Goal: Transaction & Acquisition: Purchase product/service

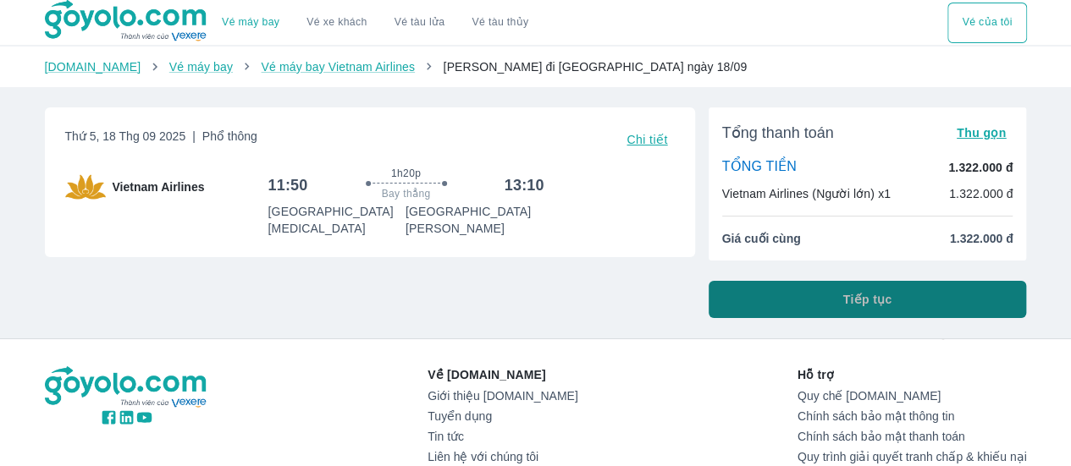
click at [829, 302] on button "Tiếp tục" at bounding box center [868, 299] width 318 height 37
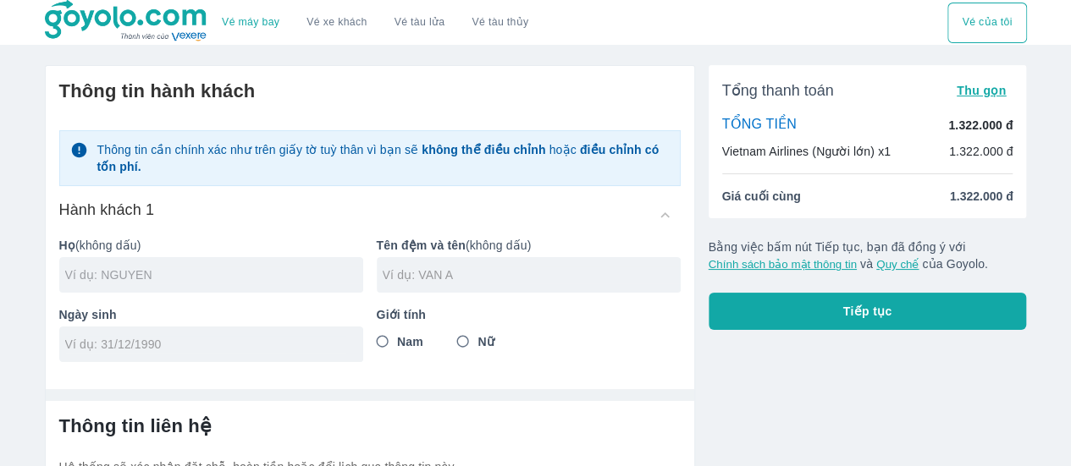
click at [240, 277] on input "text" at bounding box center [214, 275] width 298 height 17
type input "[PERSON_NAME]"
click at [451, 280] on input "text" at bounding box center [532, 275] width 298 height 17
type input "THI VI"
click at [173, 350] on input "tel" at bounding box center [205, 344] width 281 height 17
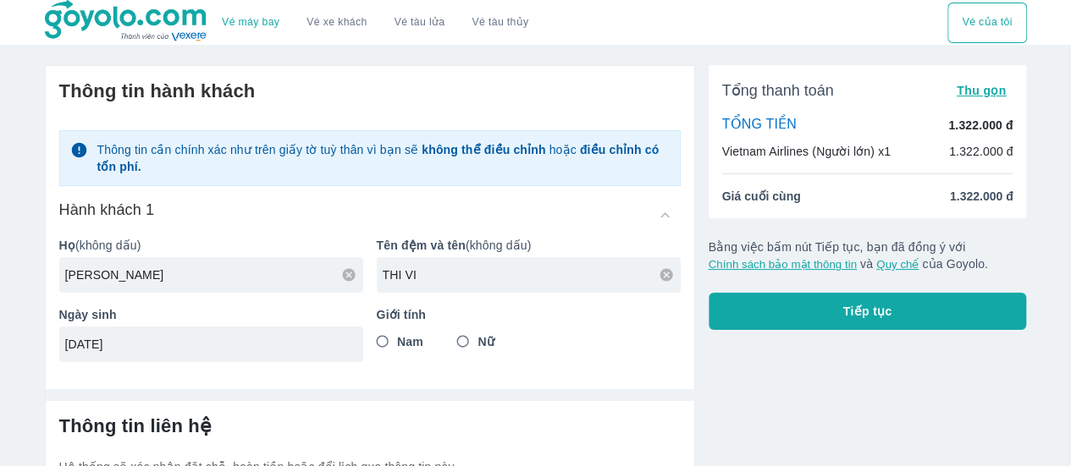
type input "[DATE]"
click at [461, 340] on input "Nữ" at bounding box center [463, 342] width 30 height 30
radio input "true"
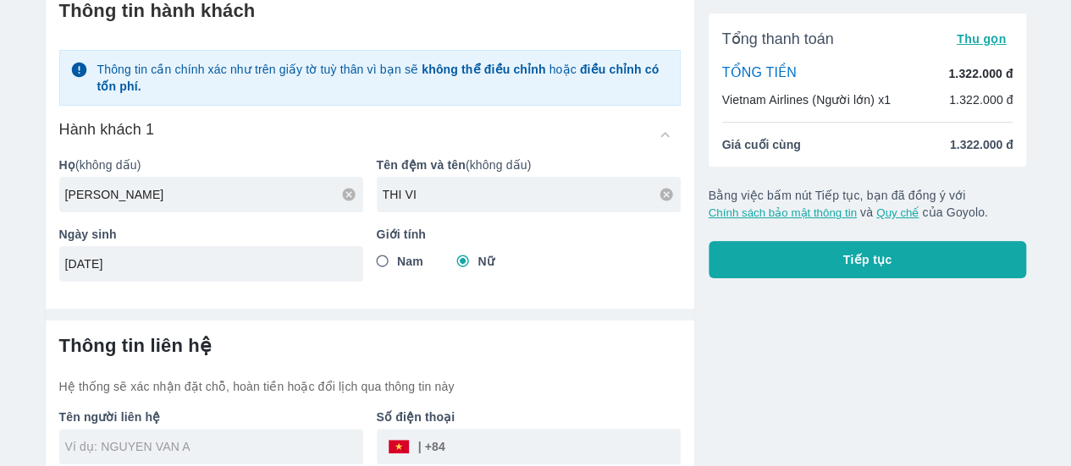
scroll to position [161, 0]
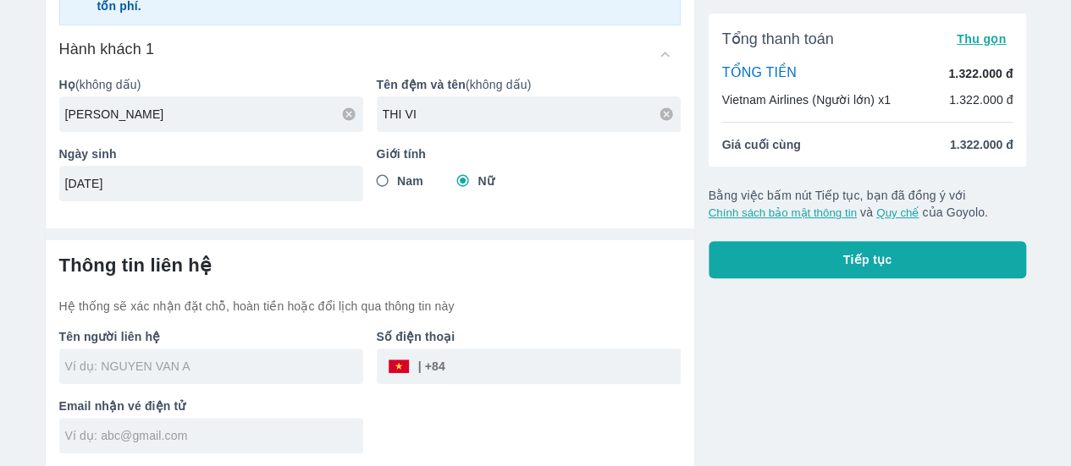
click at [191, 370] on input "text" at bounding box center [214, 366] width 298 height 17
type input "NGUYEN THI VI"
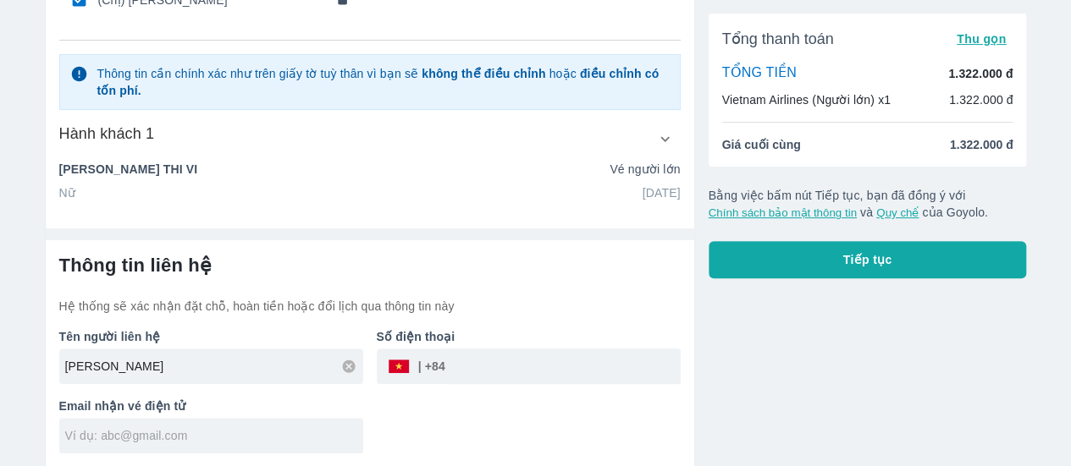
click at [174, 436] on input "text" at bounding box center [214, 436] width 298 height 17
type input "vinguyen162@gmail.com"
click at [527, 361] on input "tel" at bounding box center [562, 366] width 235 height 41
type input "0976575976"
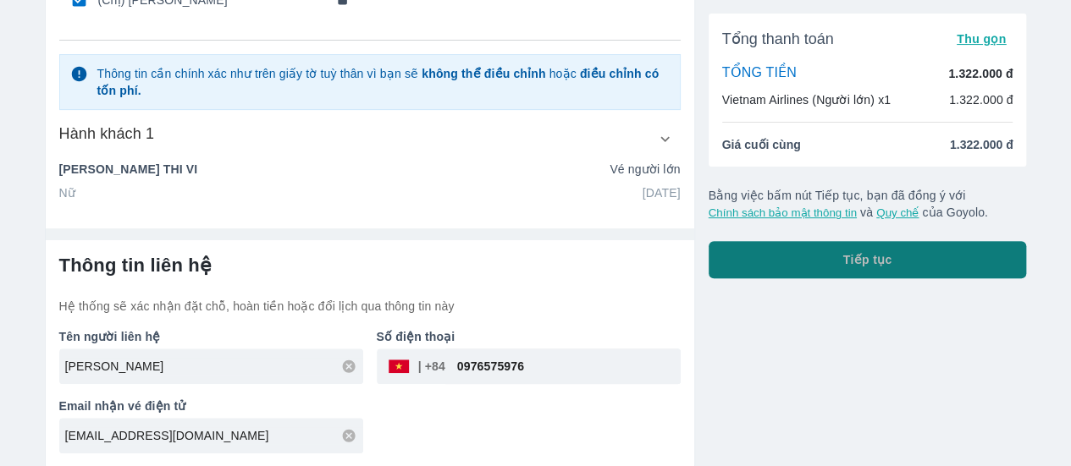
click at [866, 262] on span "Tiếp tục" at bounding box center [867, 259] width 49 height 17
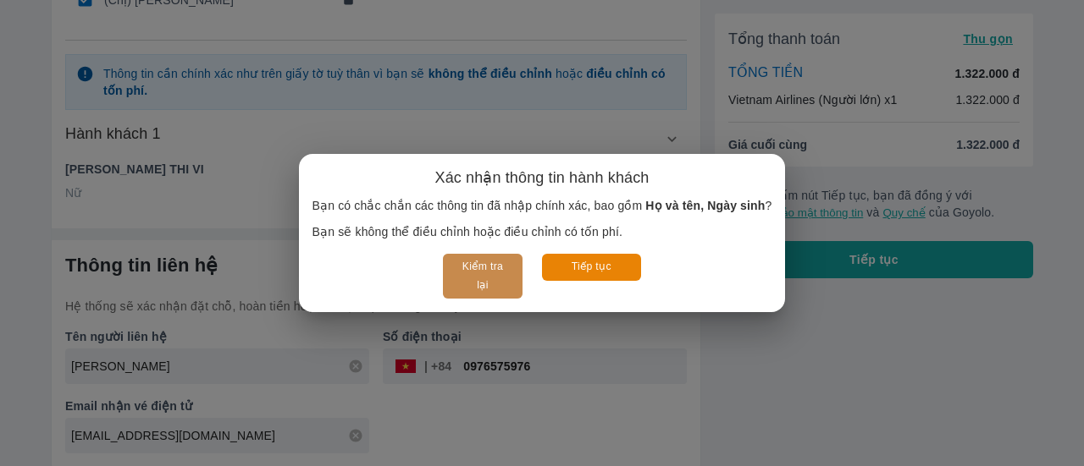
click at [486, 268] on button "Kiểm tra lại" at bounding box center [482, 276] width 79 height 45
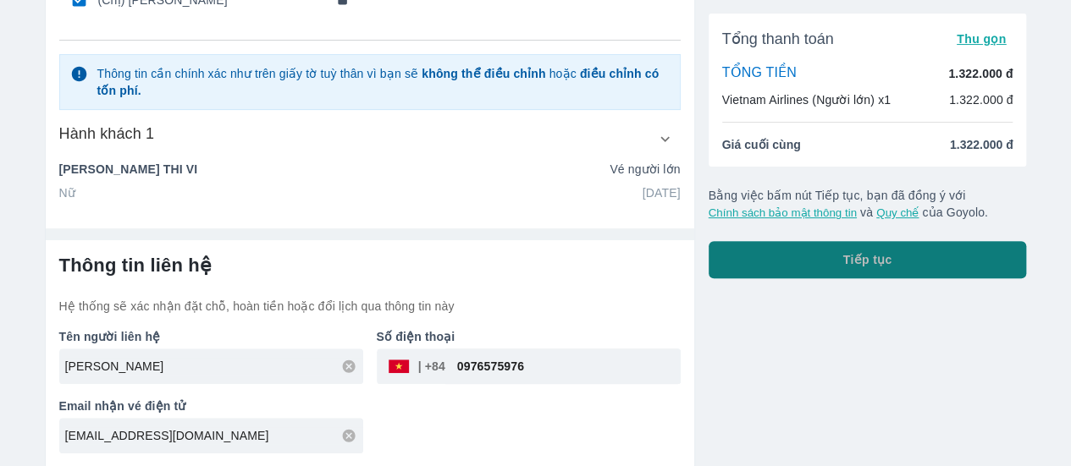
click at [840, 255] on button "Tiếp tục" at bounding box center [868, 259] width 318 height 37
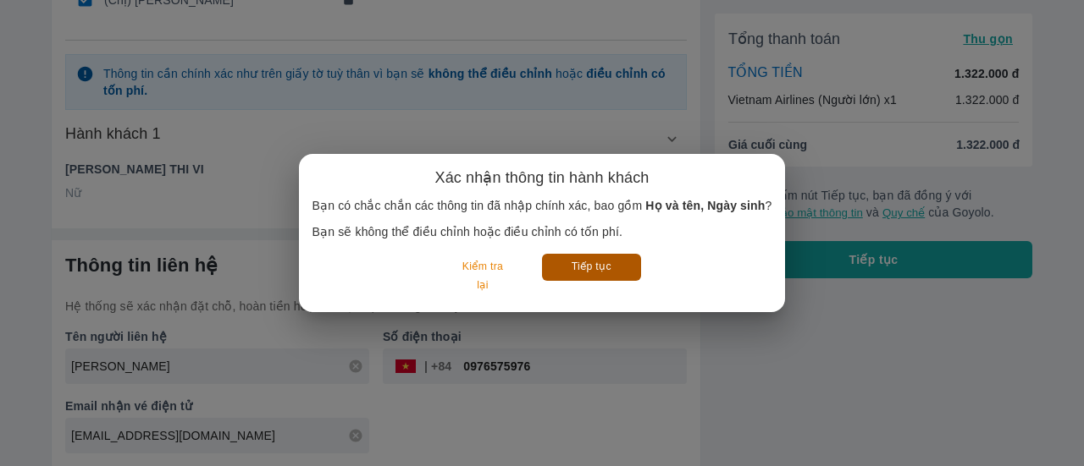
click at [601, 271] on button "Tiếp tục" at bounding box center [591, 267] width 99 height 26
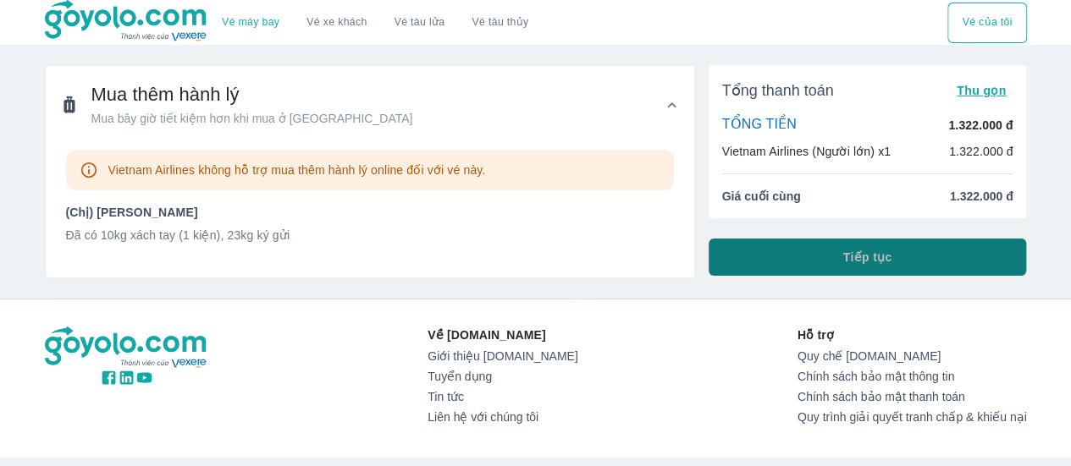
click at [820, 252] on button "Tiếp tục" at bounding box center [868, 257] width 318 height 37
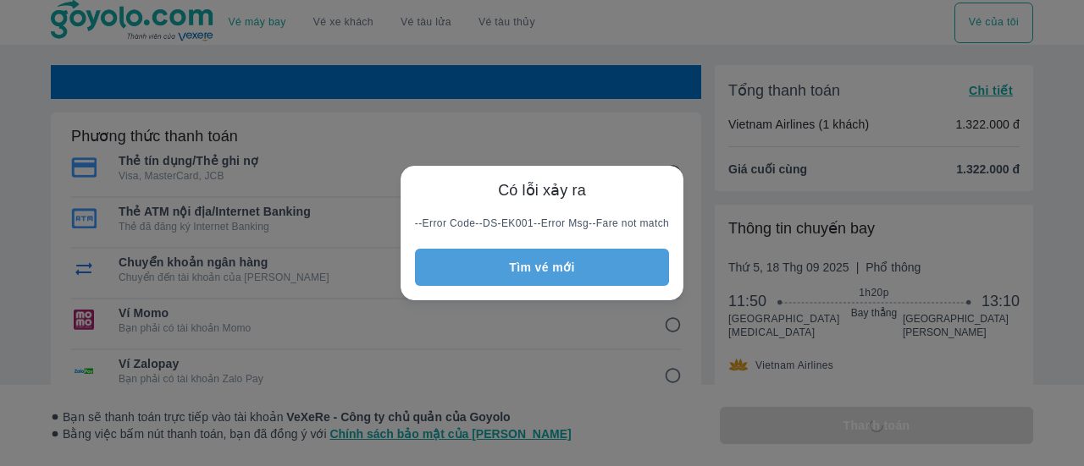
click at [480, 261] on button "Tìm vé mới" at bounding box center [542, 267] width 254 height 37
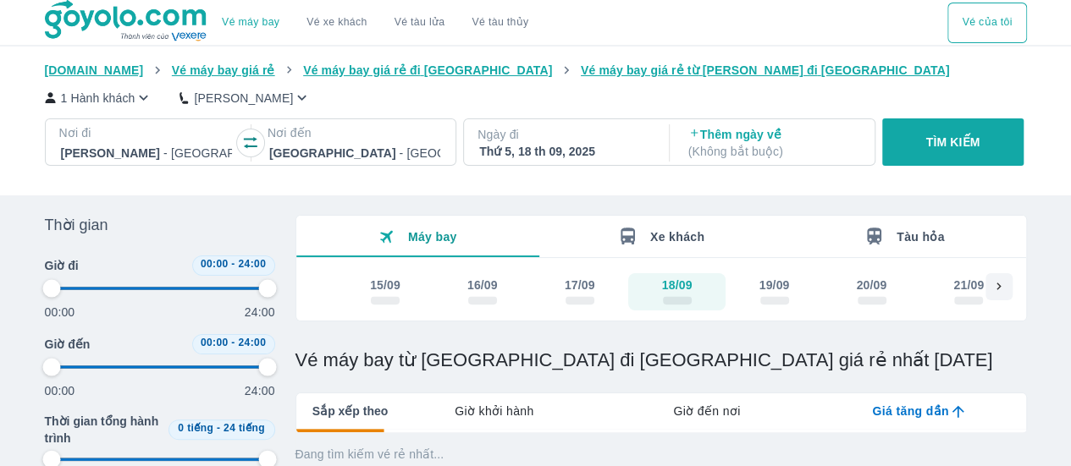
type input "97.9166666666667"
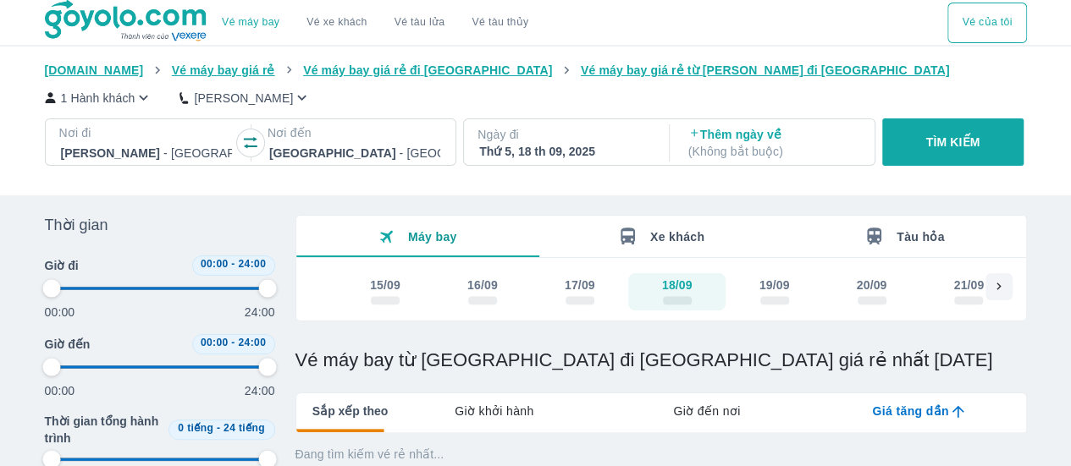
type input "97.9166666666667"
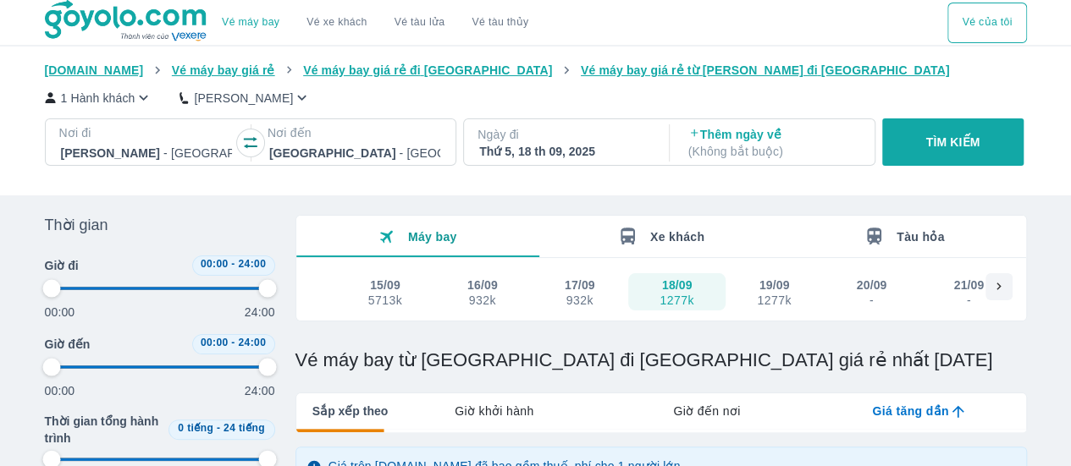
type input "97.9166666666667"
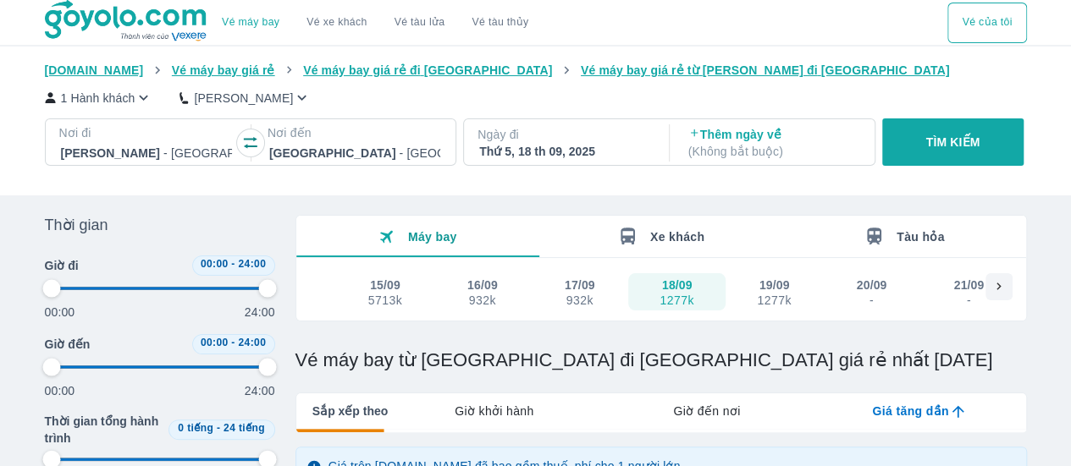
type input "97.9166666666667"
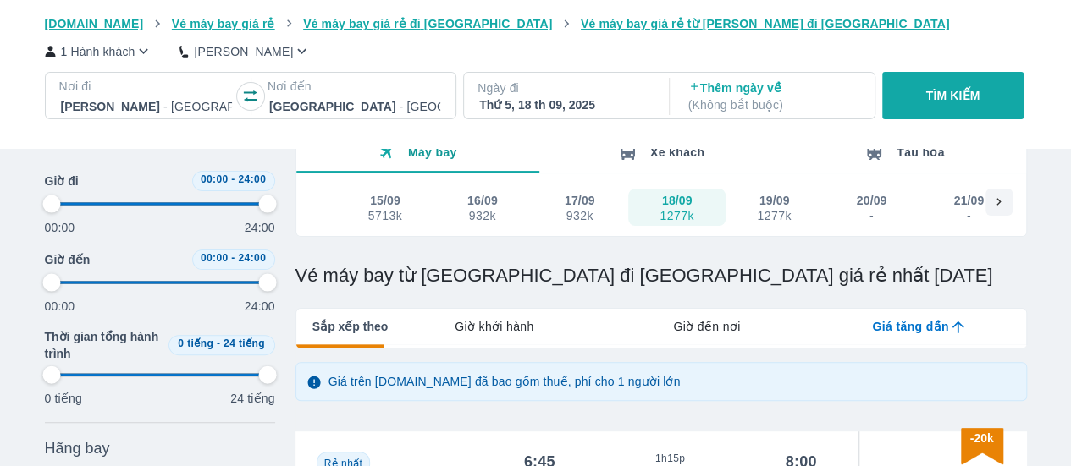
type input "97.9166666666667"
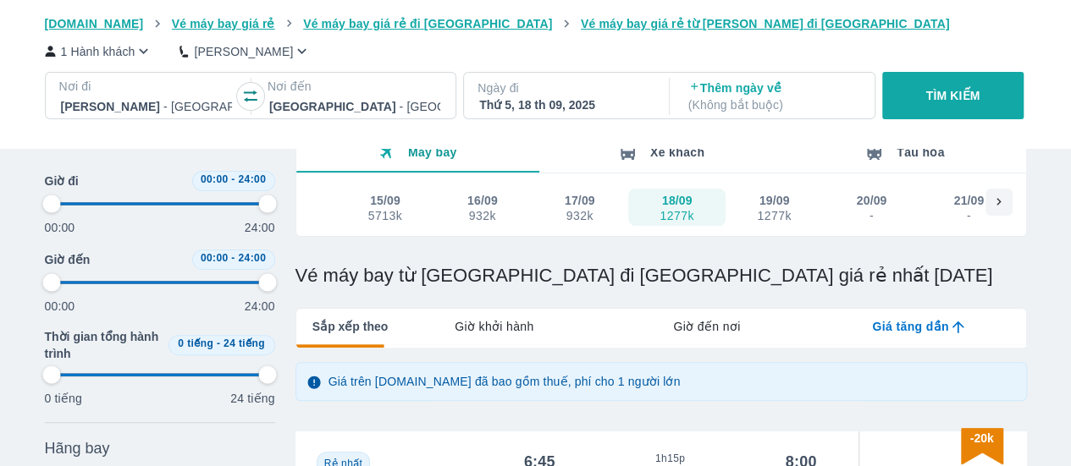
type input "97.9166666666667"
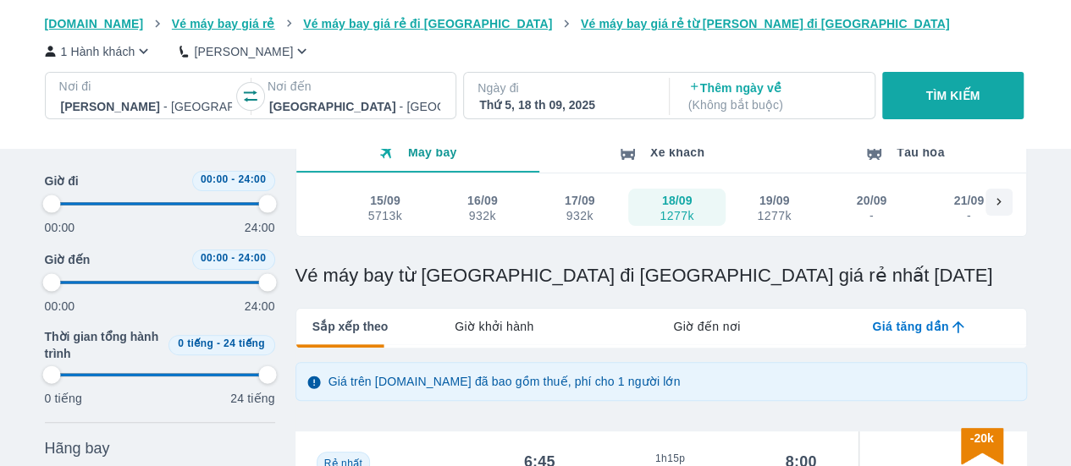
type input "97.9166666666667"
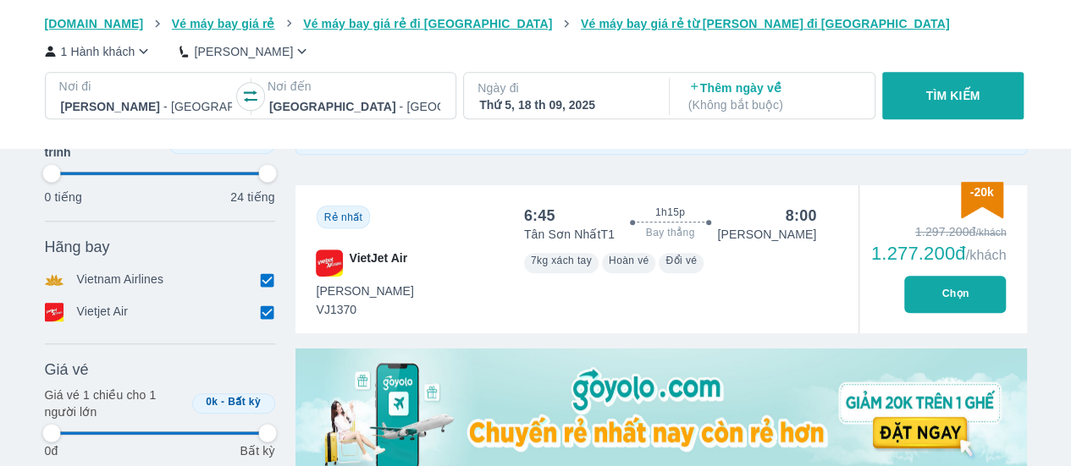
scroll to position [339, 0]
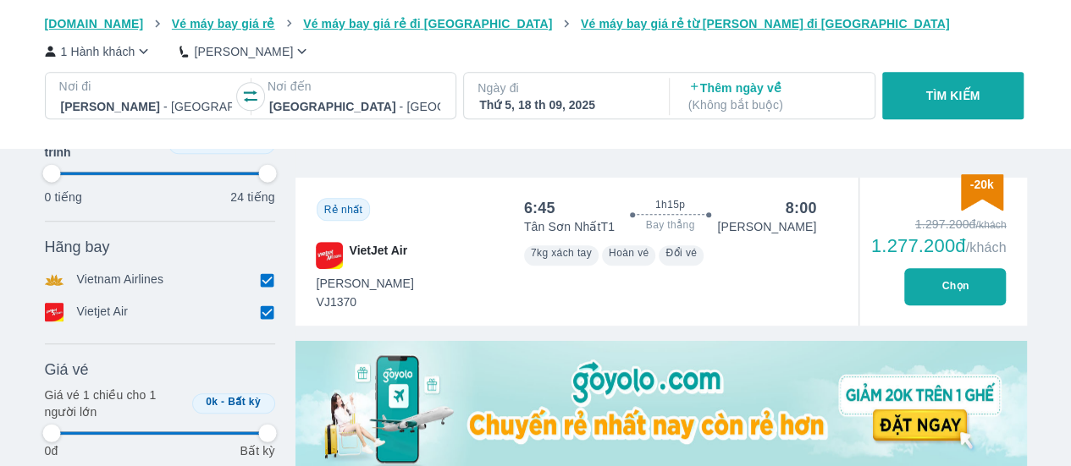
type input "97.9166666666667"
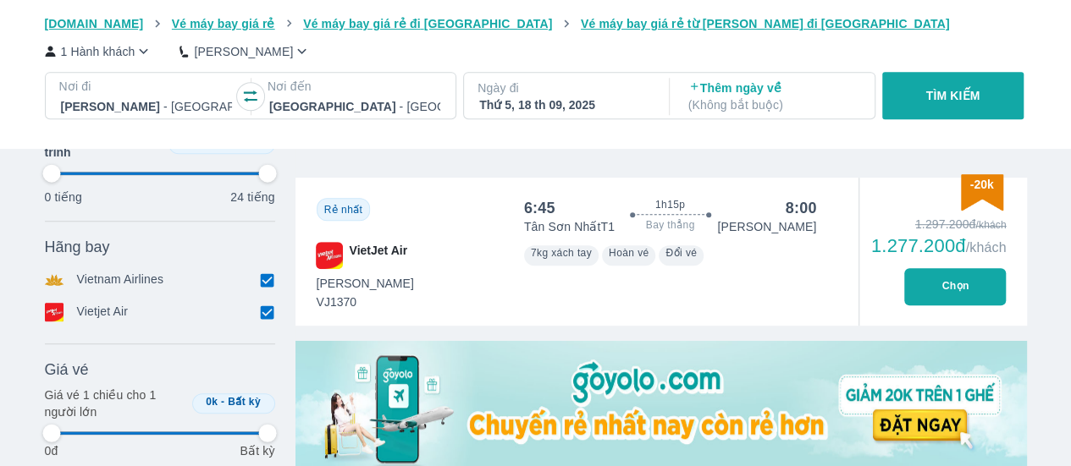
type input "97.9166666666667"
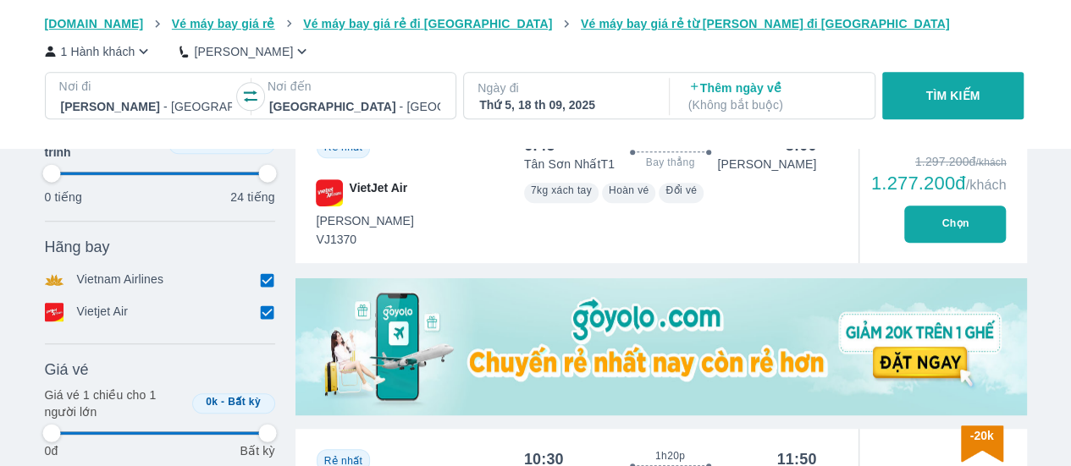
scroll to position [423, 0]
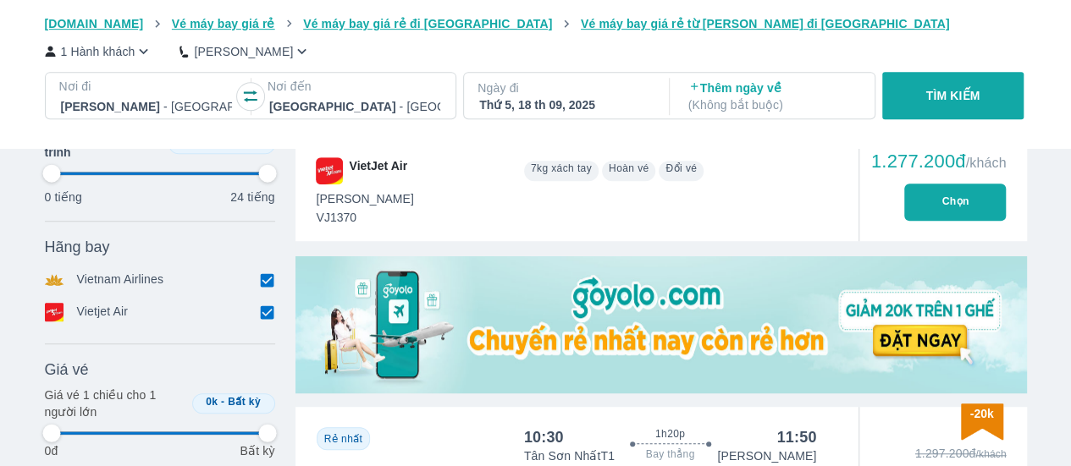
type input "97.9166666666667"
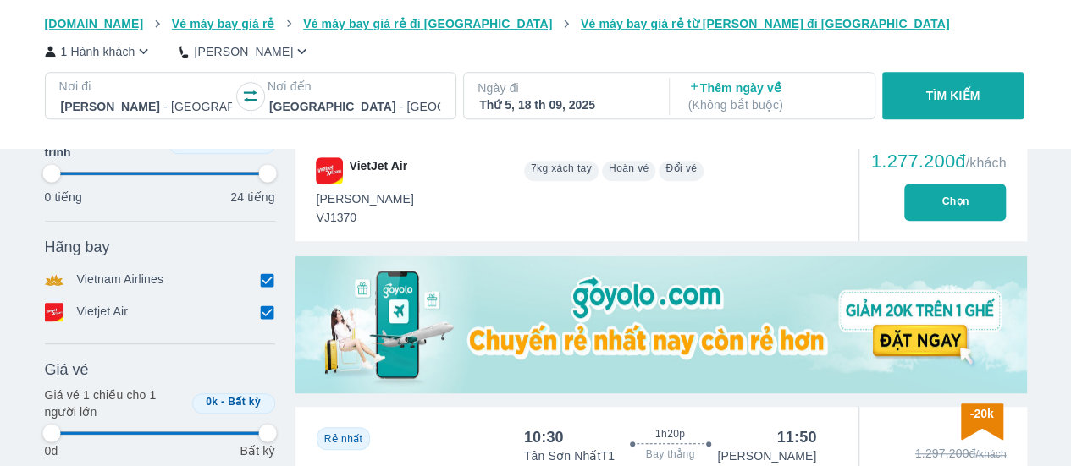
type input "97.9166666666667"
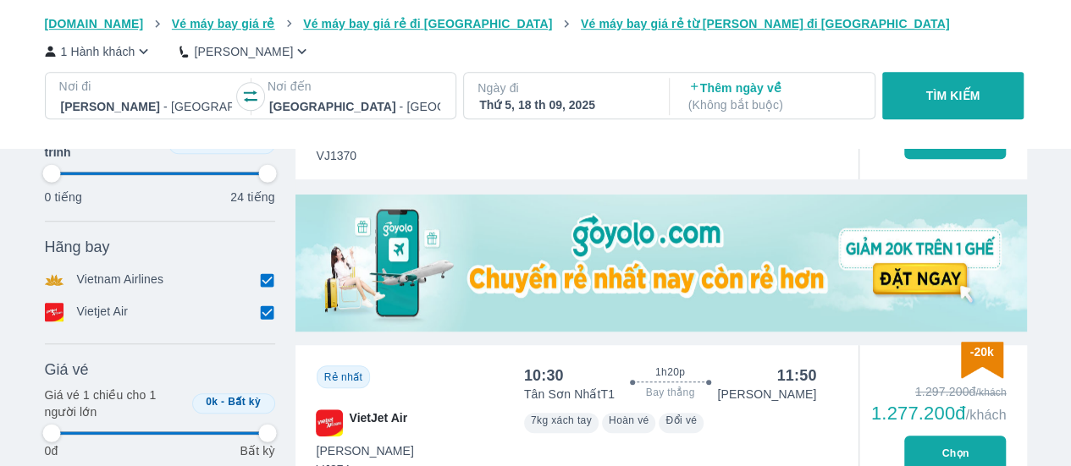
scroll to position [508, 0]
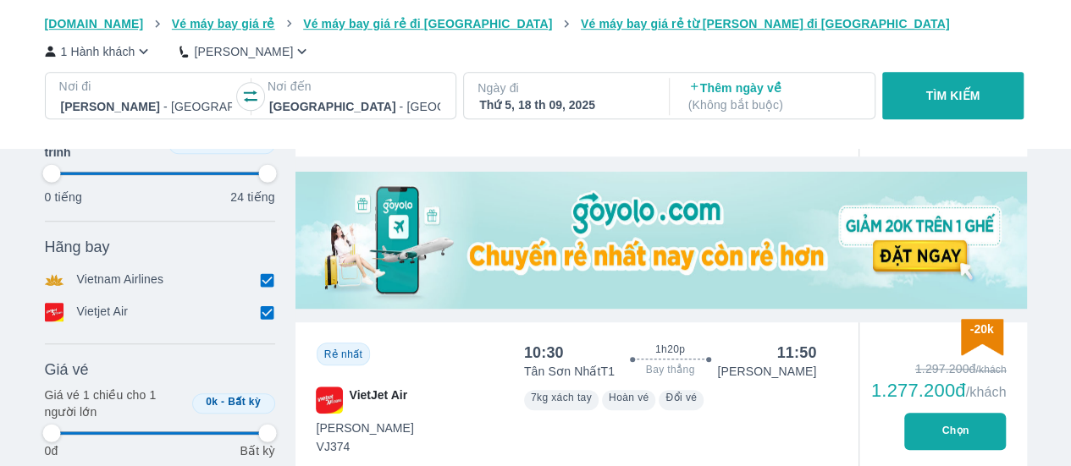
type input "97.9166666666667"
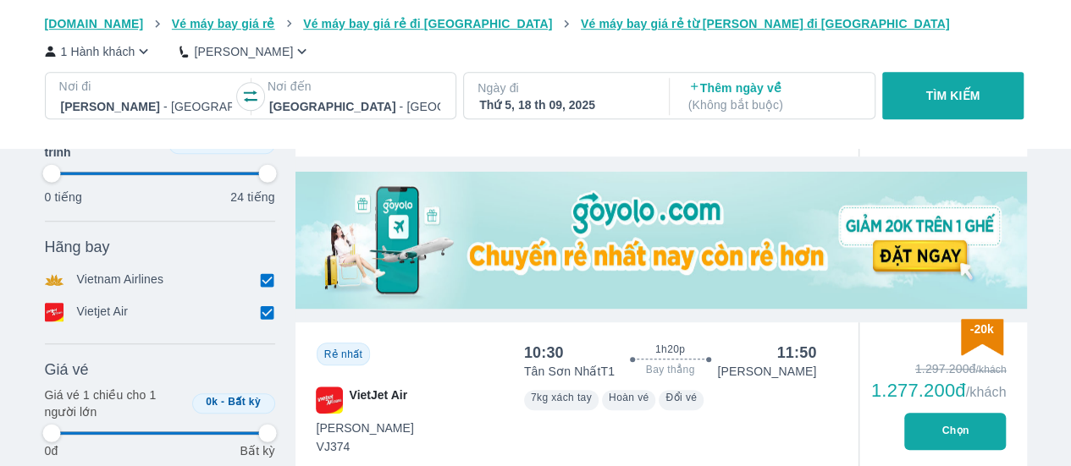
type input "97.9166666666667"
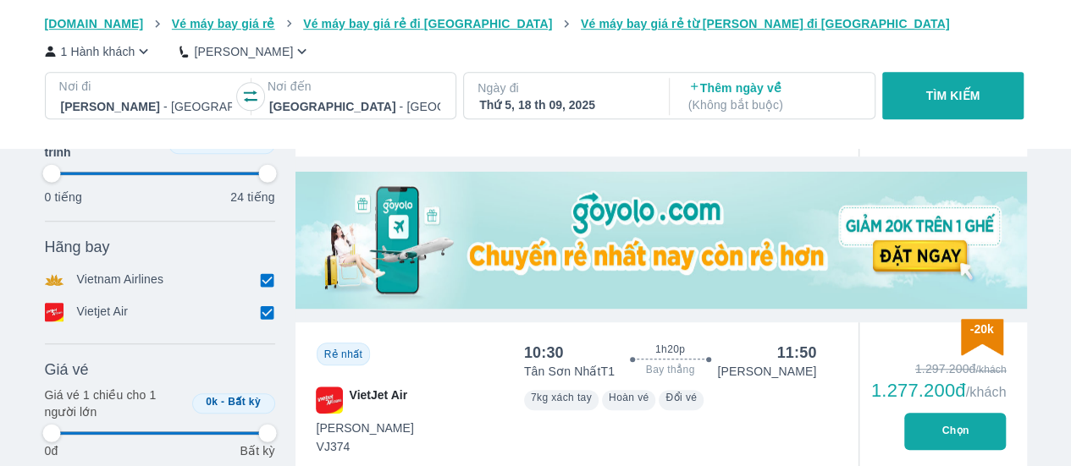
type input "97.9166666666667"
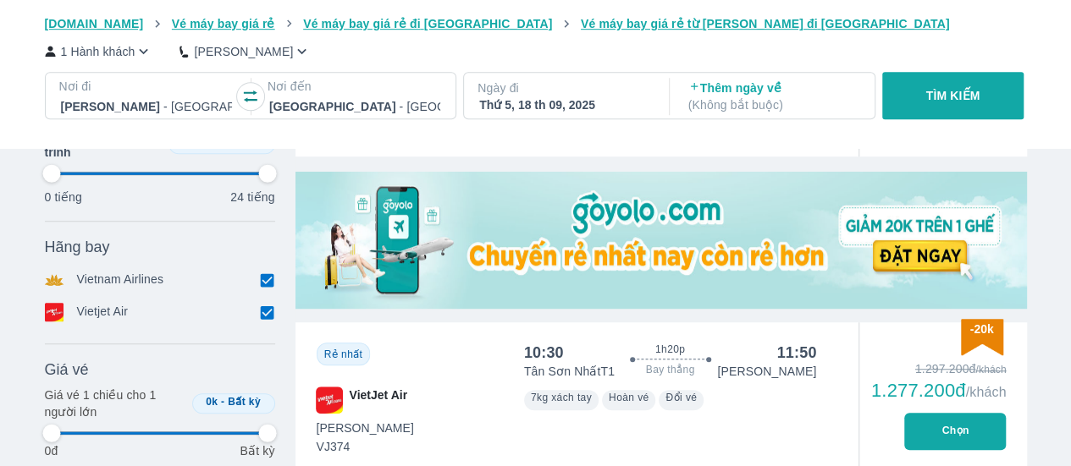
type input "97.9166666666667"
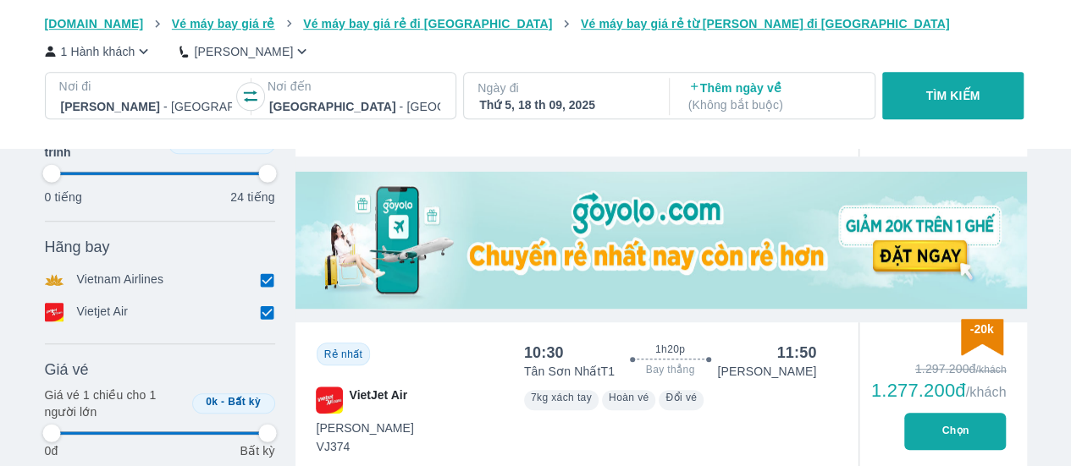
type input "97.9166666666667"
click at [887, 245] on img at bounding box center [660, 240] width 731 height 137
type input "97.9166666666667"
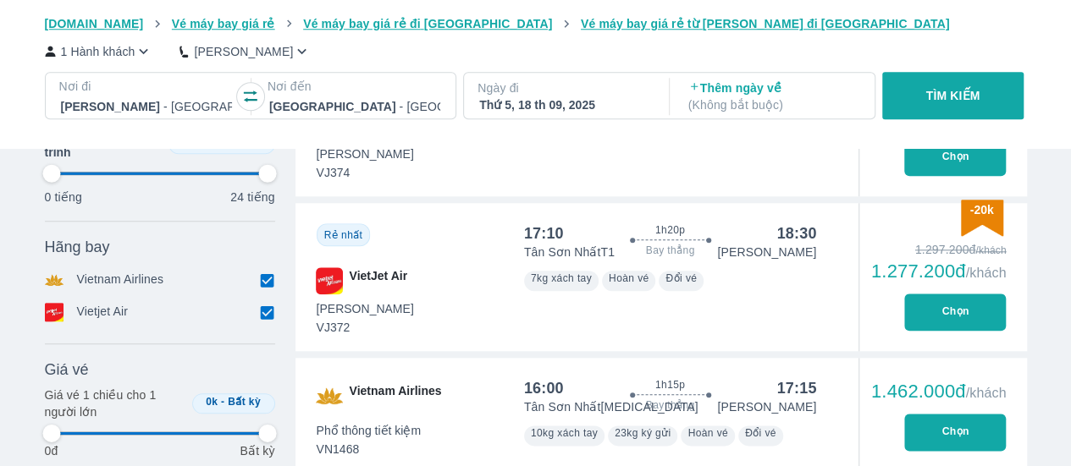
scroll to position [847, 0]
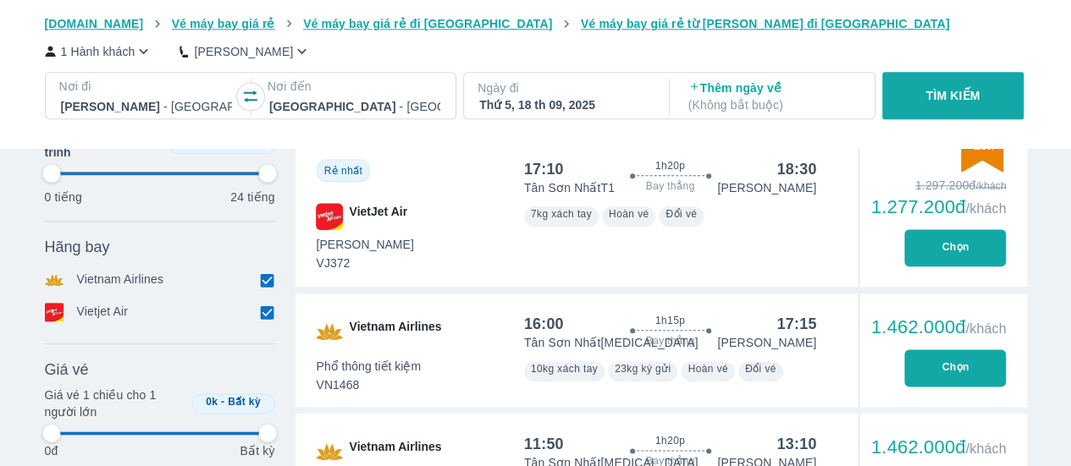
type input "97.9166666666667"
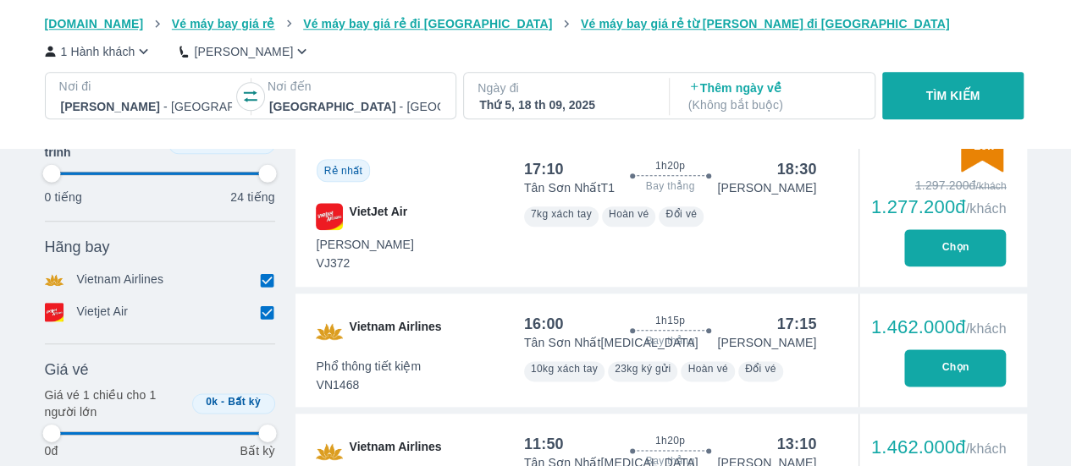
type input "97.9166666666667"
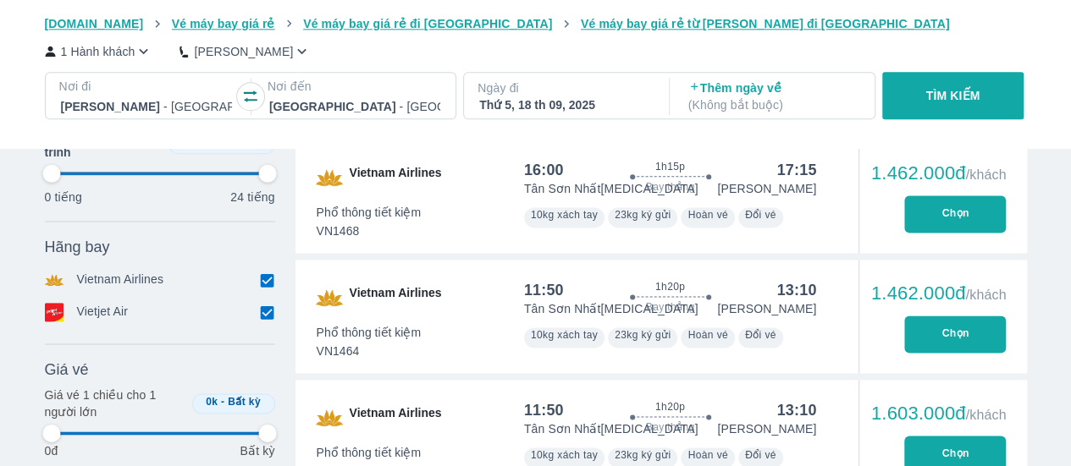
scroll to position [1016, 0]
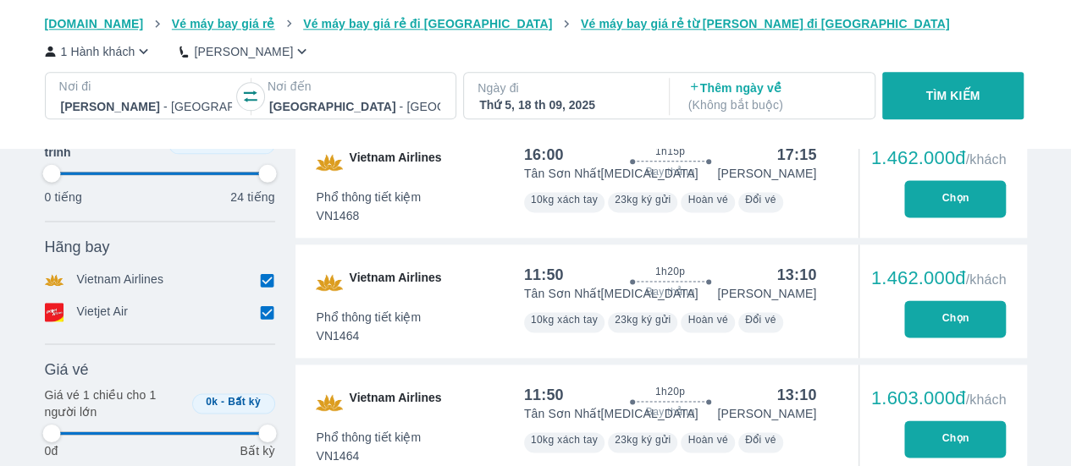
type input "97.9166666666667"
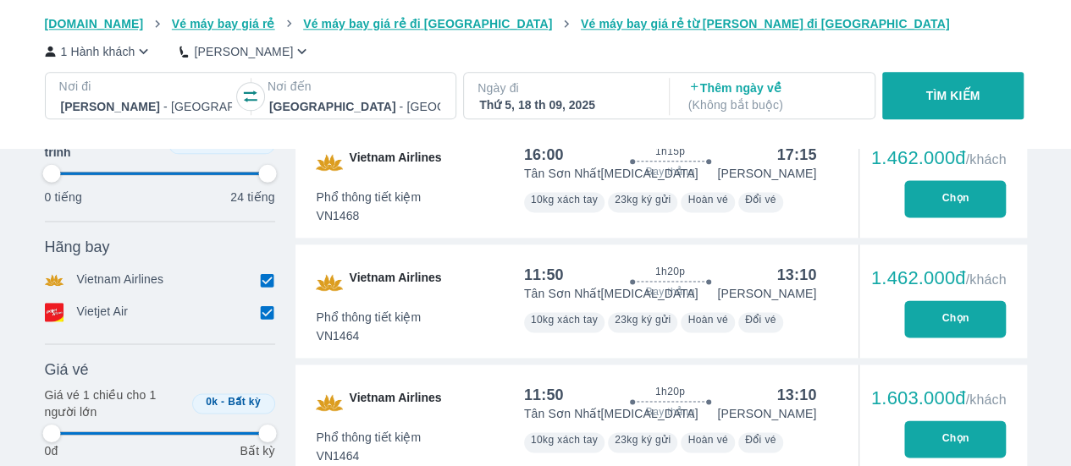
type input "97.9166666666667"
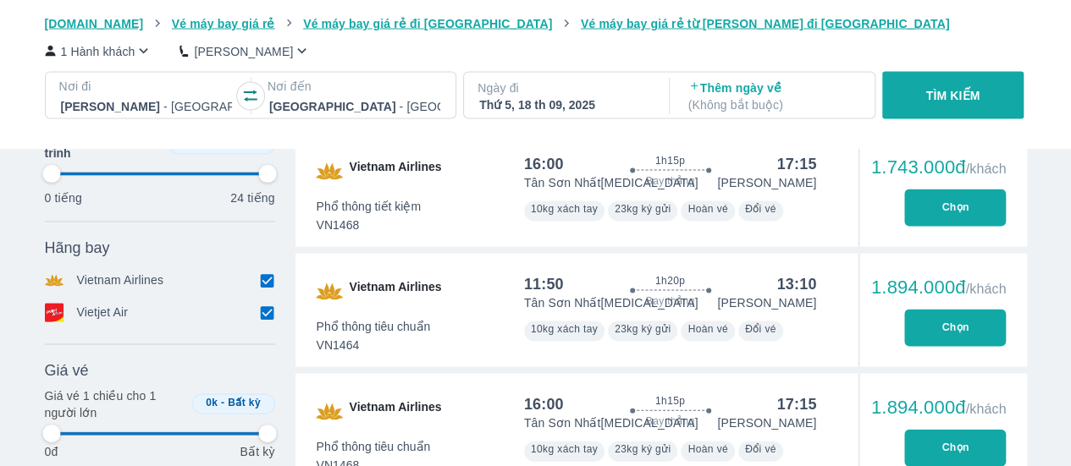
scroll to position [1609, 0]
type input "97.9166666666667"
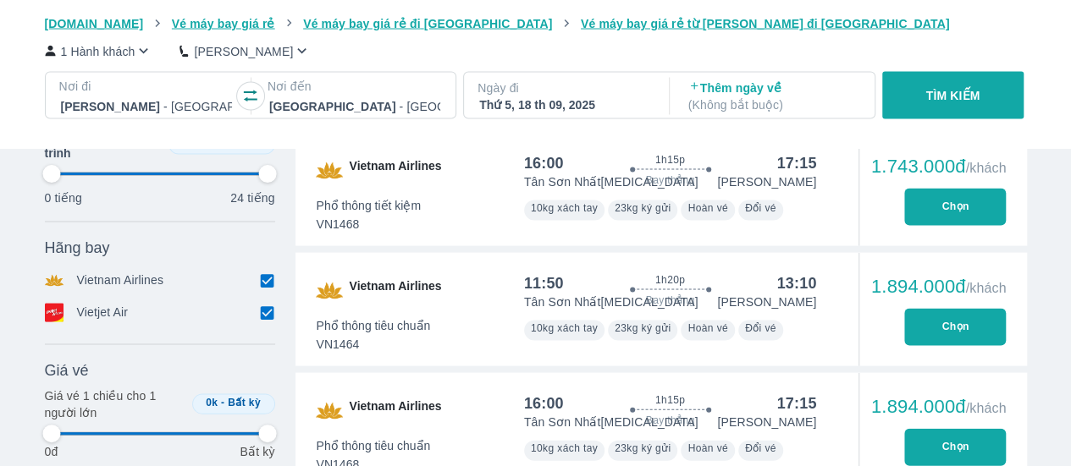
type input "97.9166666666667"
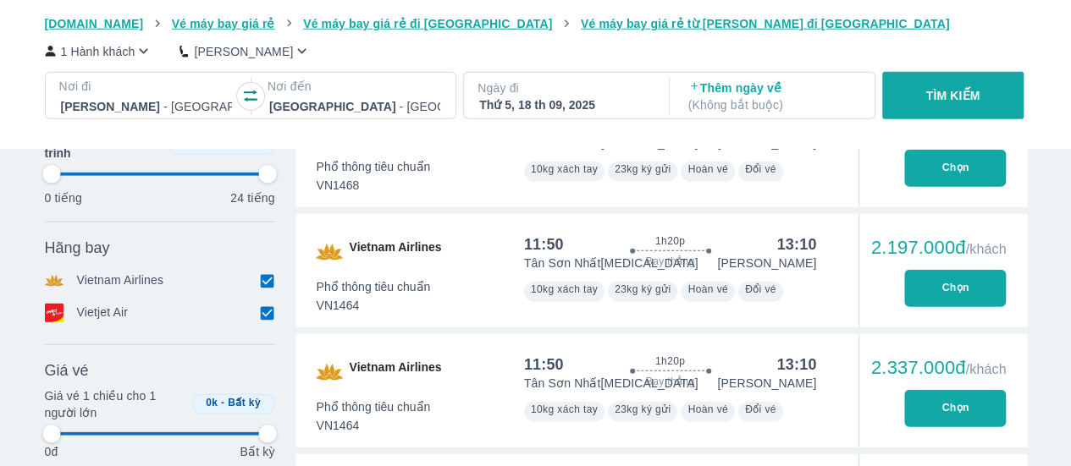
type input "97.9166666666667"
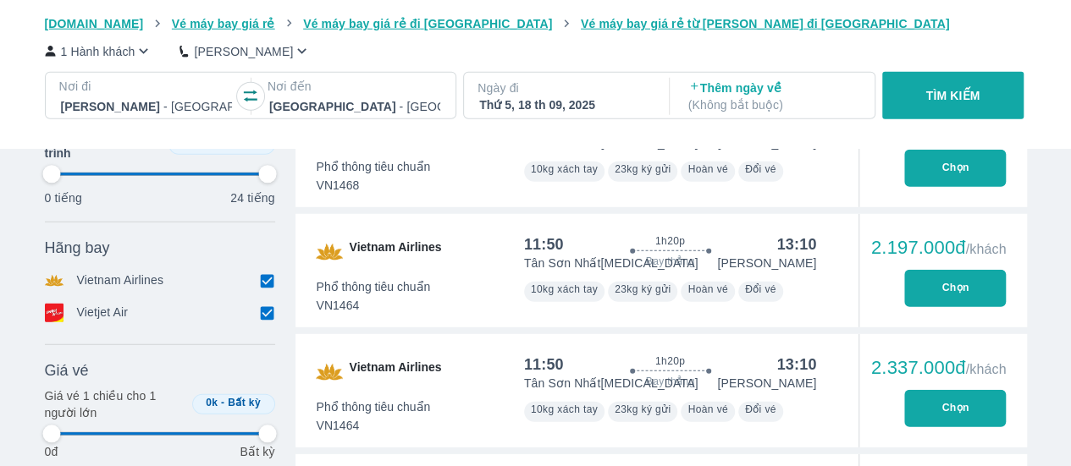
type input "97.9166666666667"
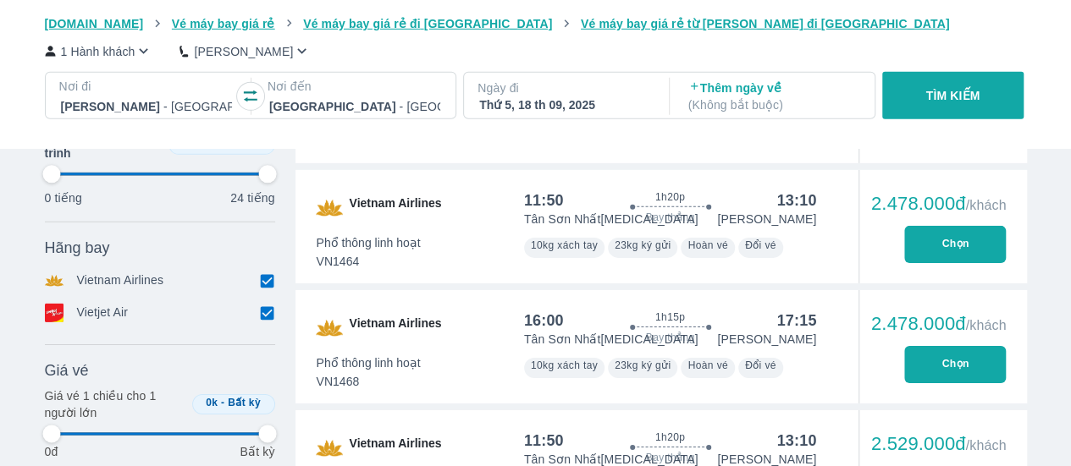
type input "97.9166666666667"
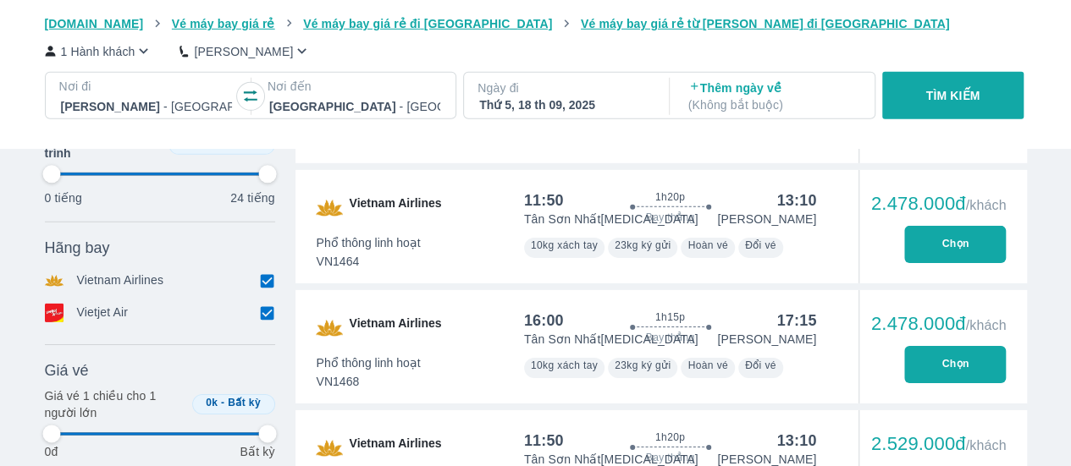
type input "97.9166666666667"
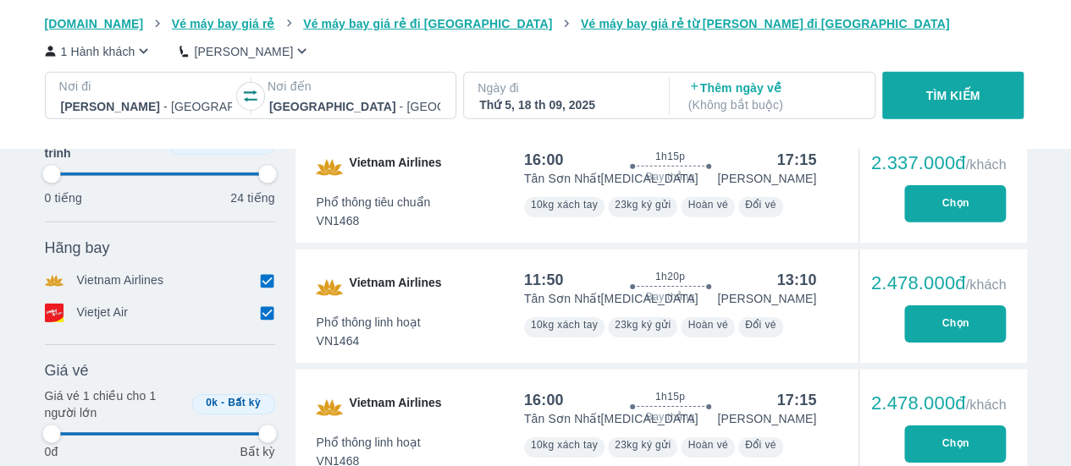
scroll to position [2625, 0]
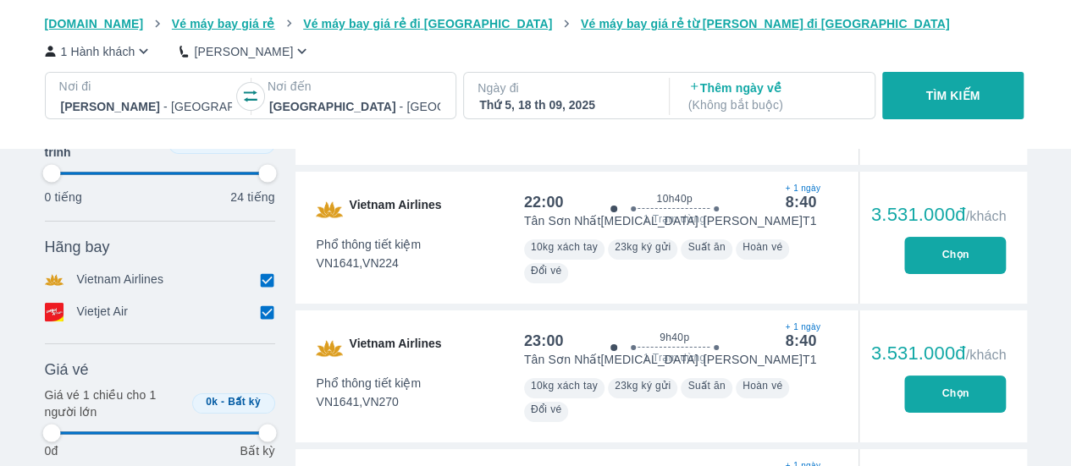
type input "97.9166666666667"
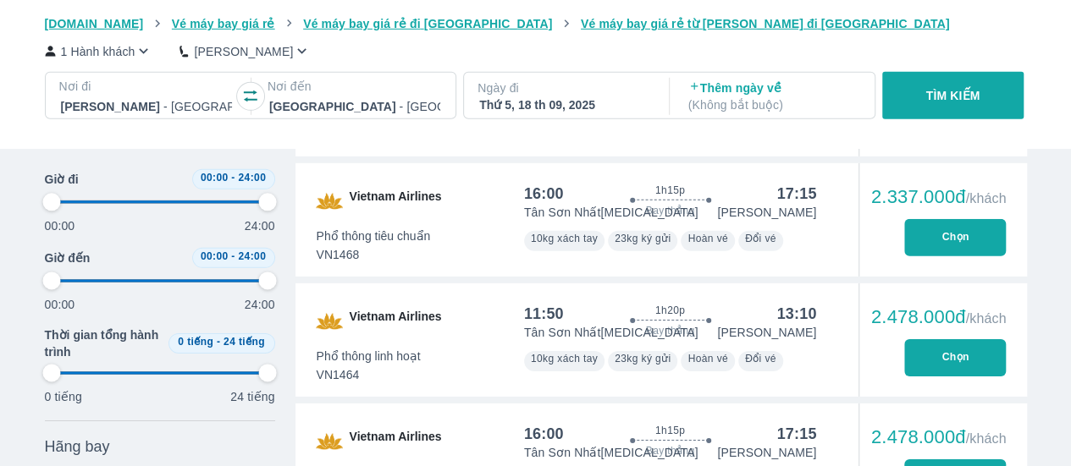
type input "97.9166666666667"
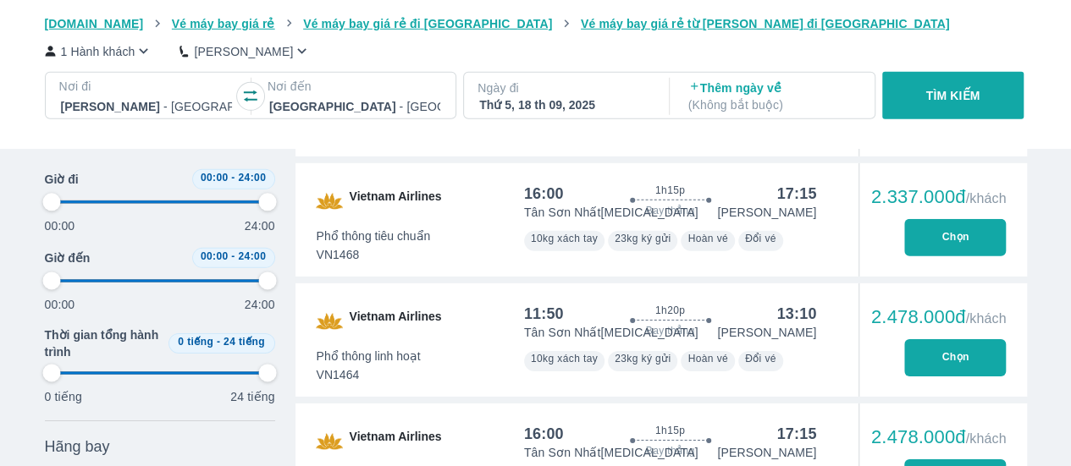
type input "97.9166666666667"
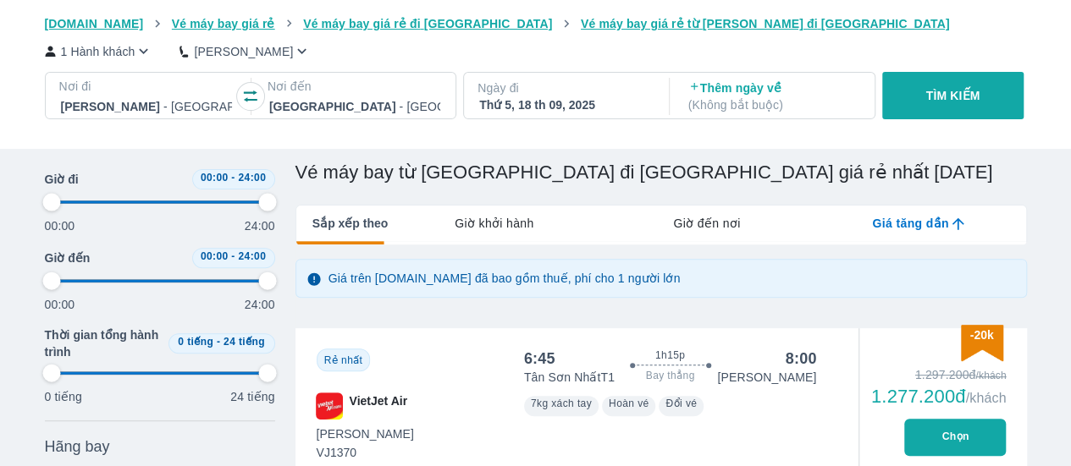
scroll to position [169, 0]
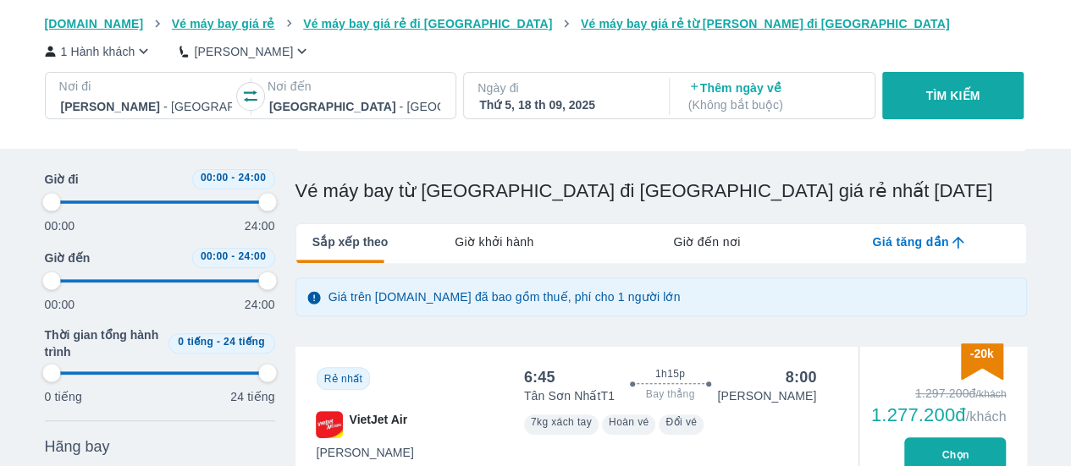
type input "97.9166666666667"
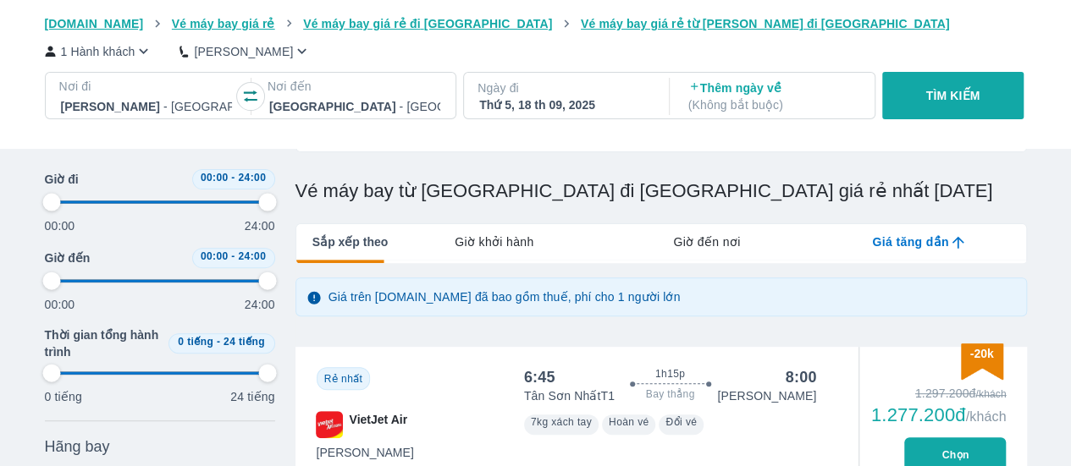
type input "97.9166666666667"
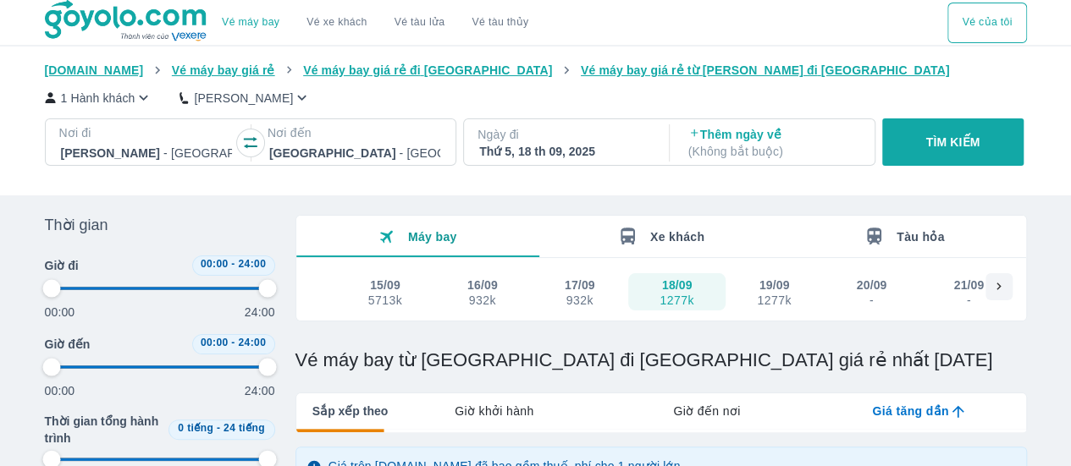
type input "97.9166666666667"
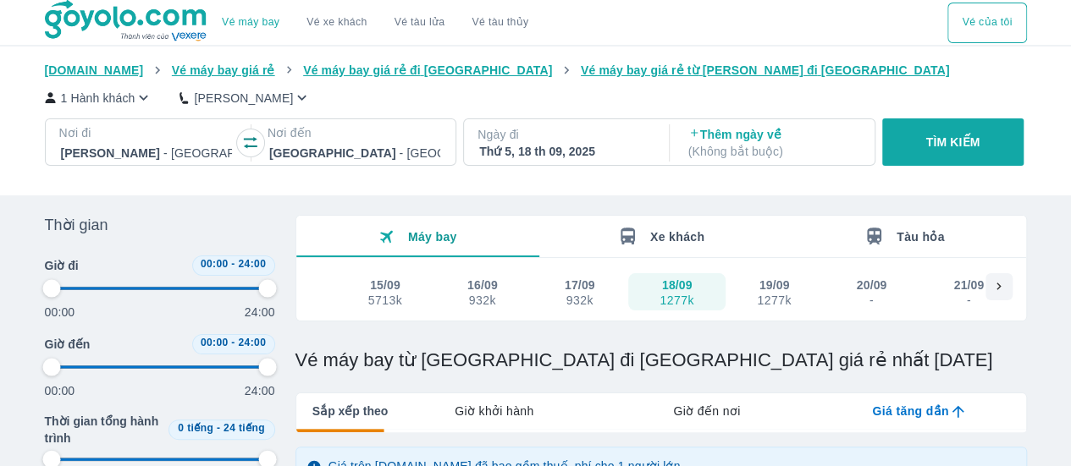
type input "97.9166666666667"
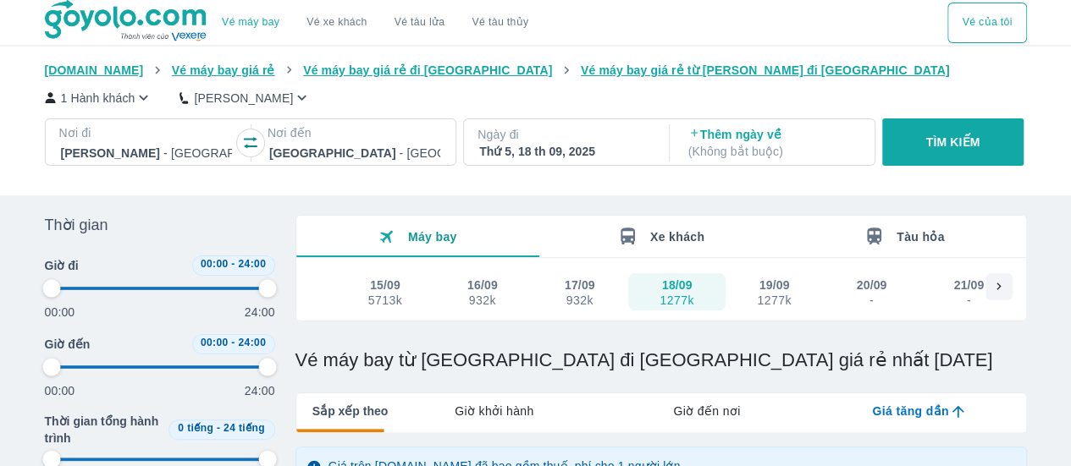
type input "97.9166666666667"
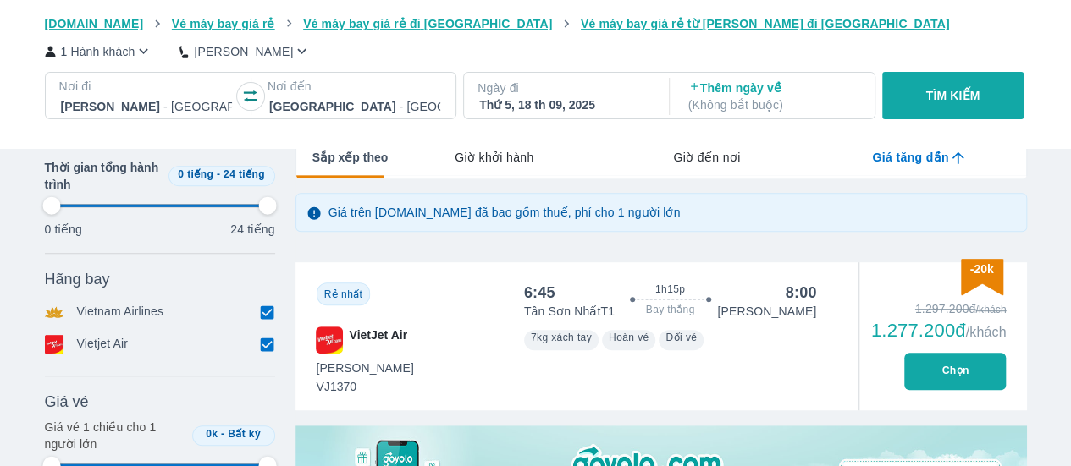
type input "97.9166666666667"
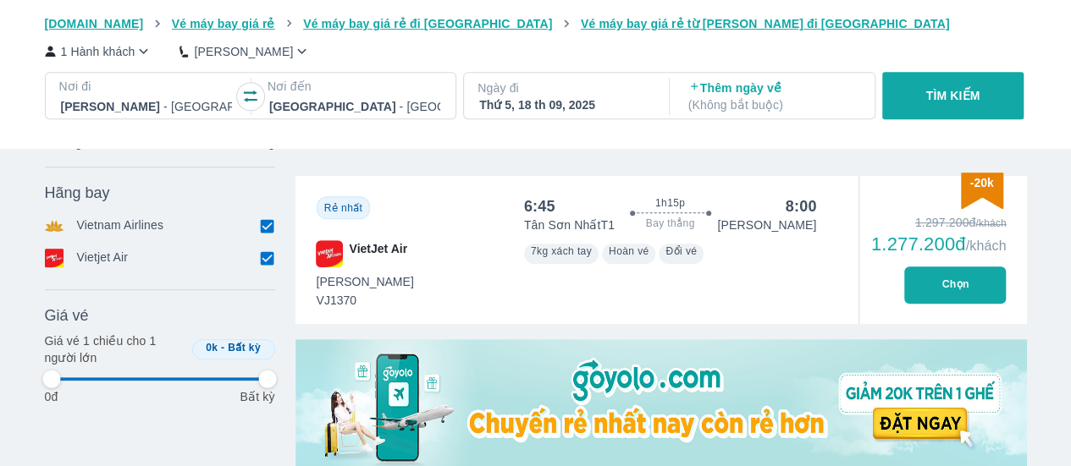
type input "97.9166666666667"
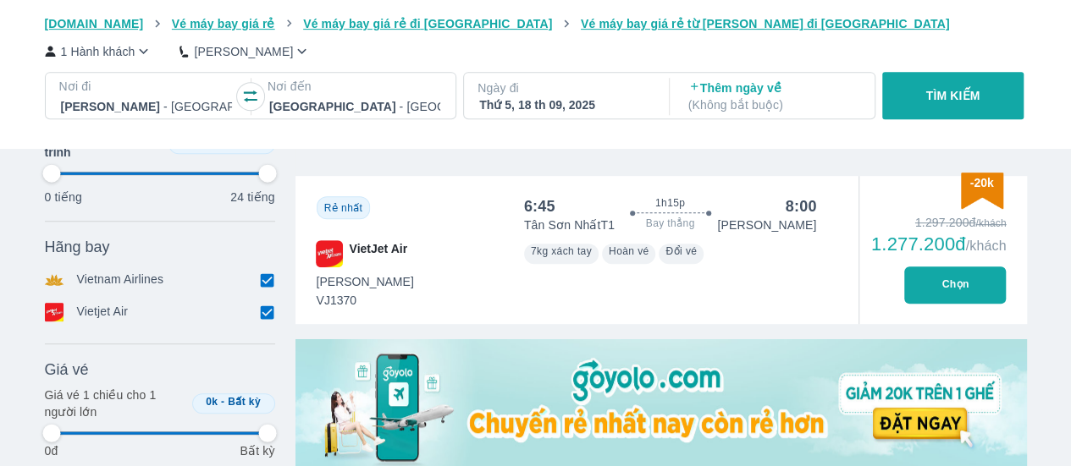
type input "97.9166666666667"
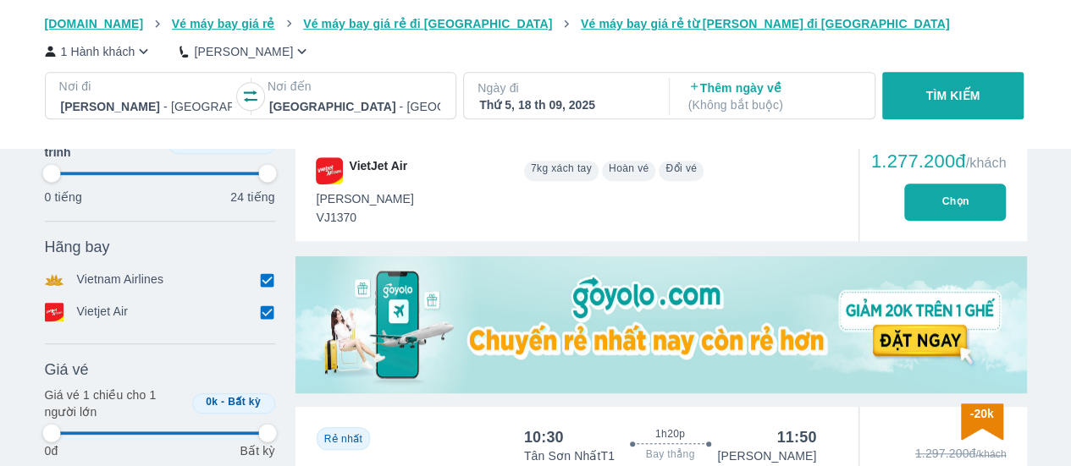
click at [679, 307] on img at bounding box center [660, 325] width 731 height 137
type input "97.9166666666667"
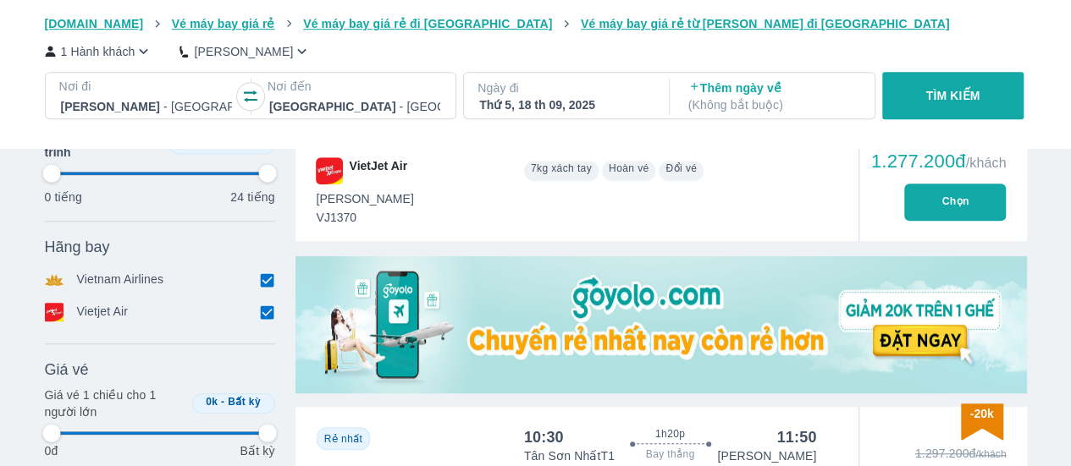
type input "97.9166666666667"
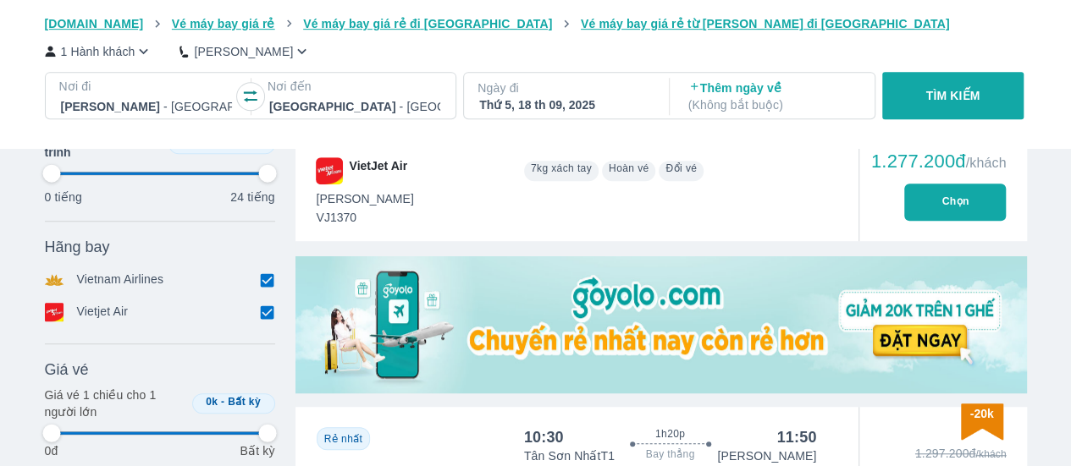
type input "97.9166666666667"
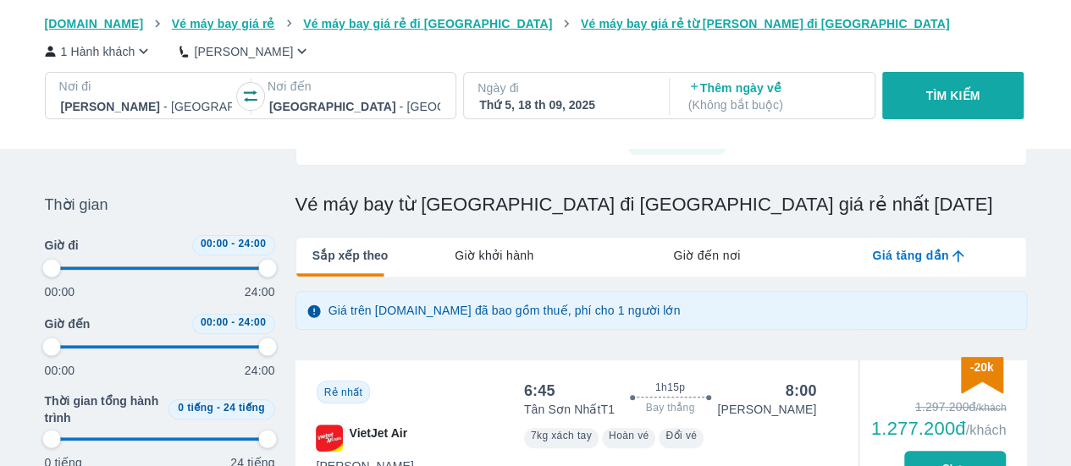
scroll to position [85, 0]
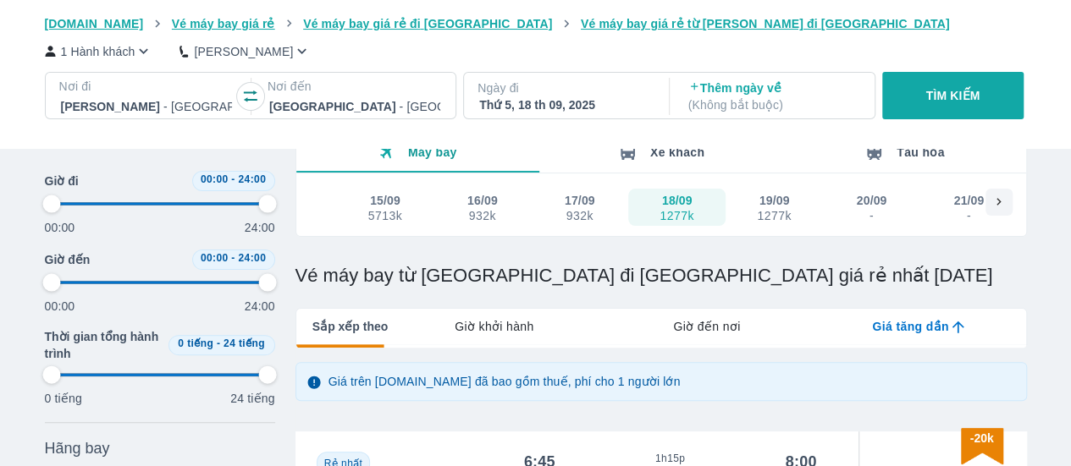
type input "97.9166666666667"
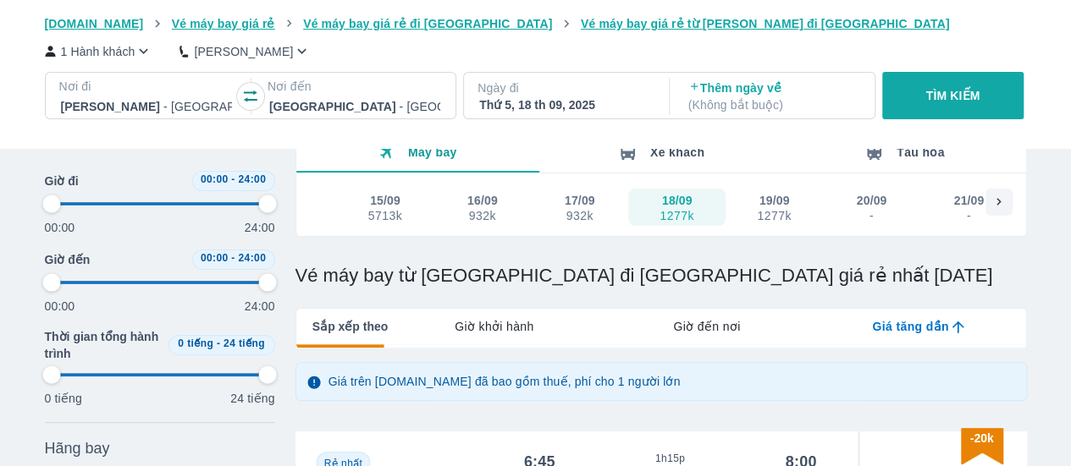
type input "97.9166666666667"
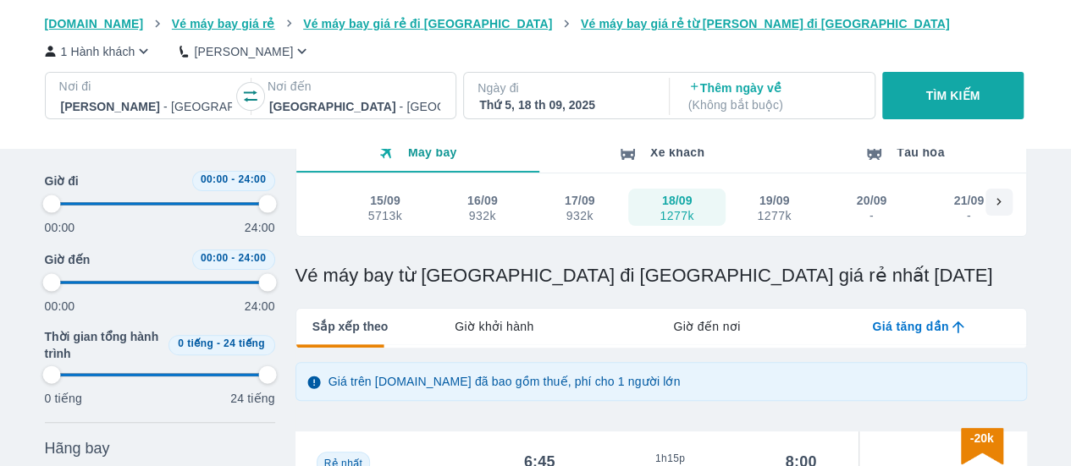
type input "97.9166666666667"
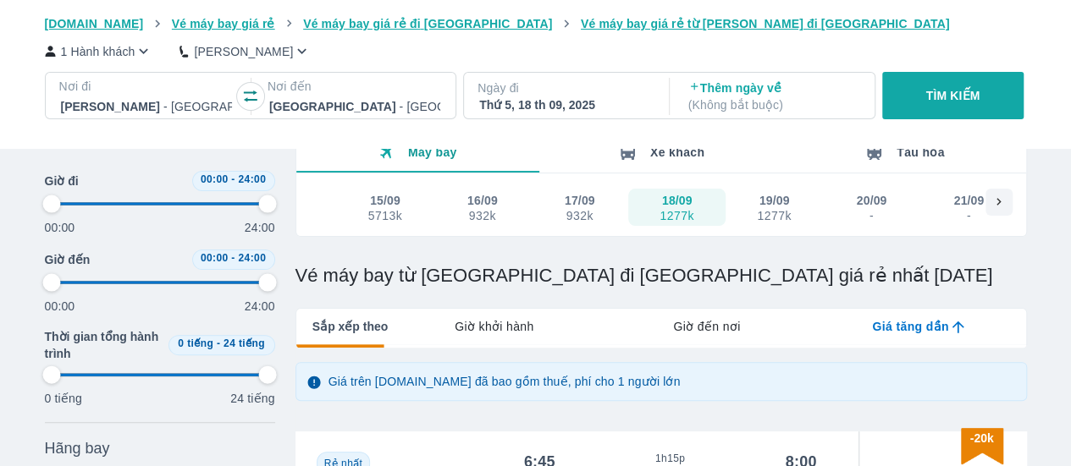
type input "97.9166666666667"
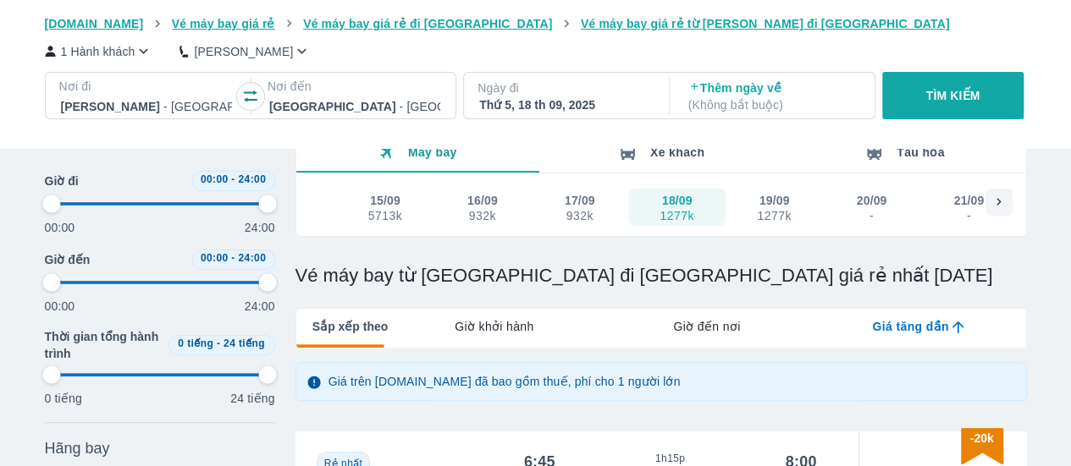
type input "97.9166666666667"
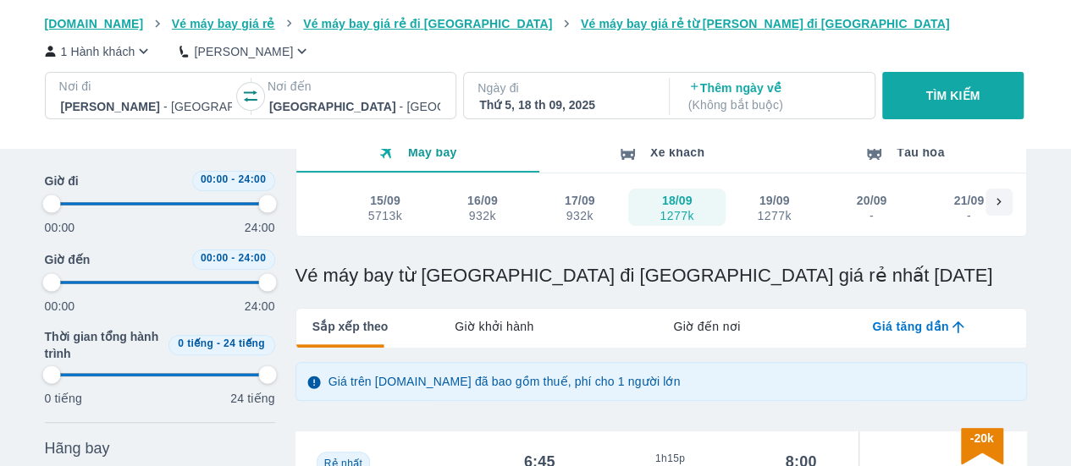
type input "97.9166666666667"
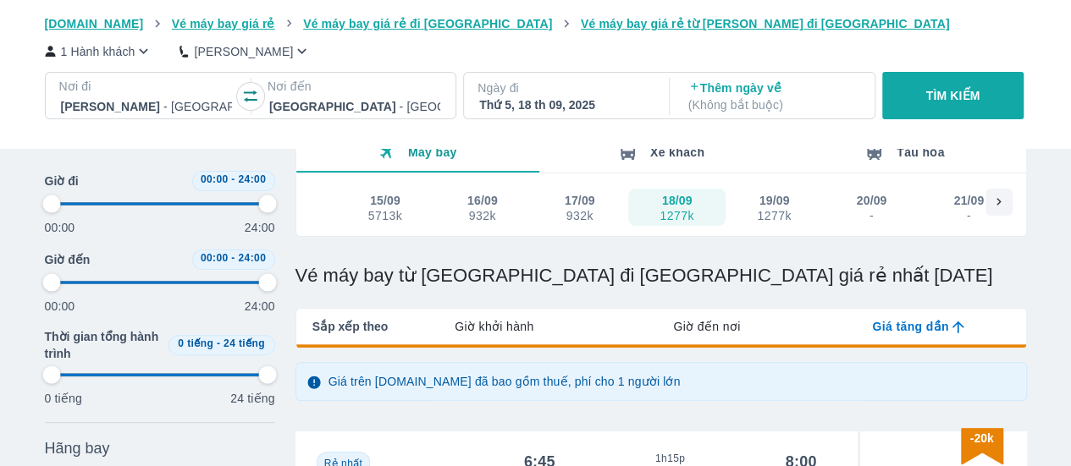
type input "97.9166666666667"
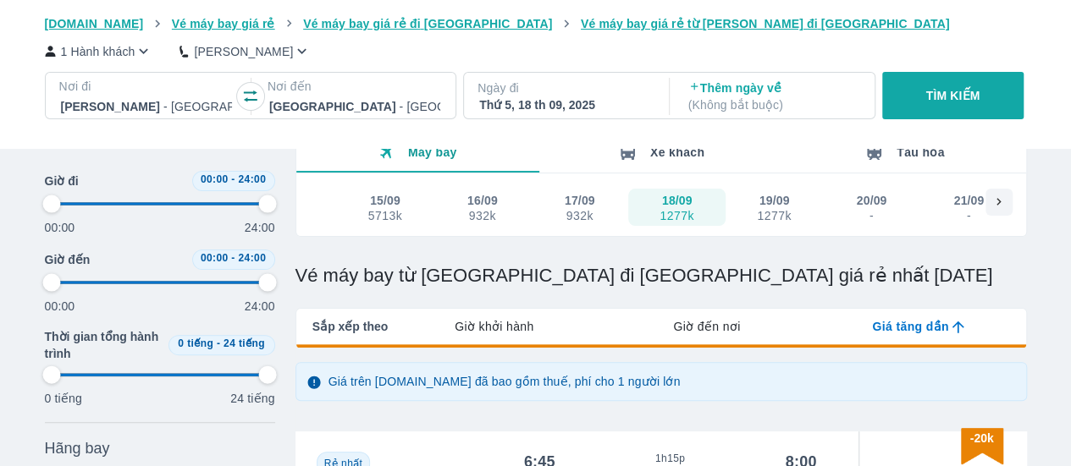
type input "97.9166666666667"
